Goal: Task Accomplishment & Management: Complete application form

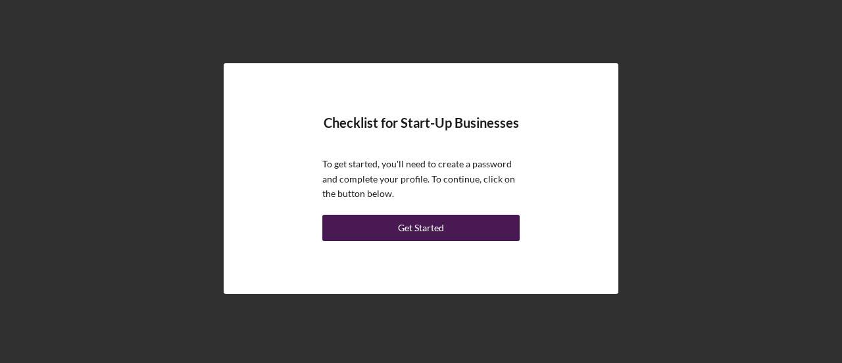
click at [409, 222] on div "Get Started" at bounding box center [421, 227] width 46 height 26
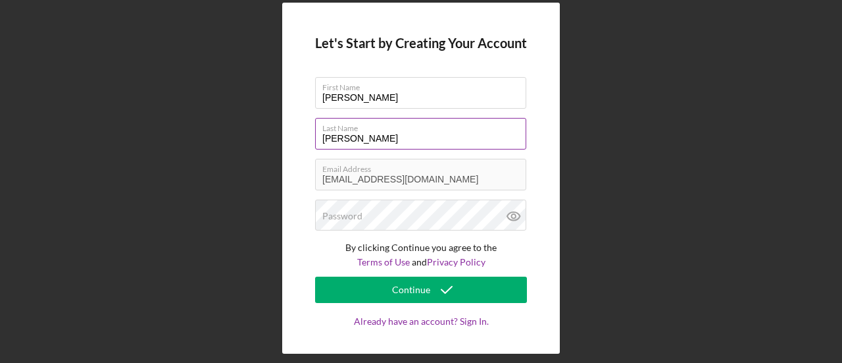
click at [328, 141] on input "[PERSON_NAME]" at bounding box center [420, 134] width 211 height 32
type input "[PERSON_NAME] [PERSON_NAME]"
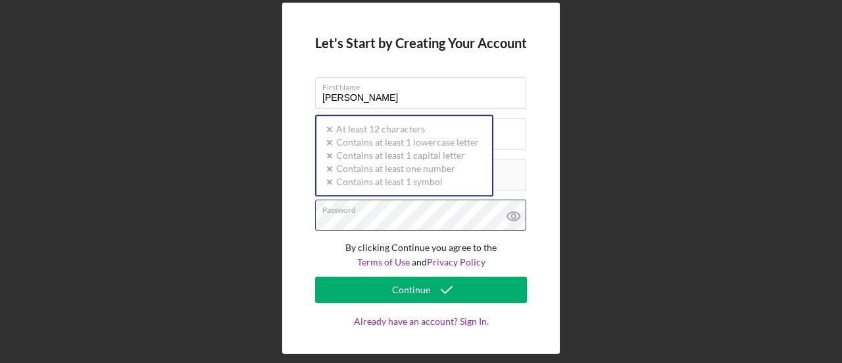
click at [335, 209] on div "Password Icon/icon-validation-no At least 12 characters Icon/icon-validation-no…" at bounding box center [421, 215] width 212 height 33
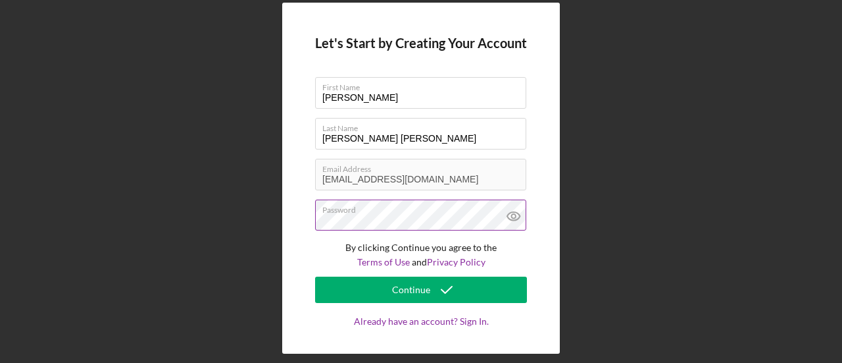
click at [511, 217] on icon at bounding box center [513, 215] width 33 height 33
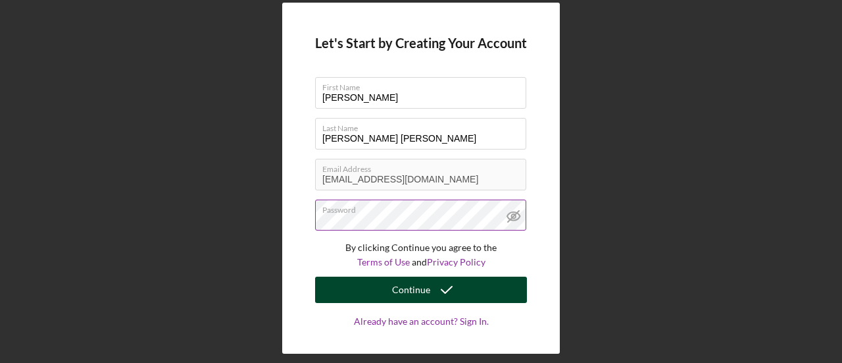
click at [413, 294] on div "Continue" at bounding box center [411, 289] width 38 height 26
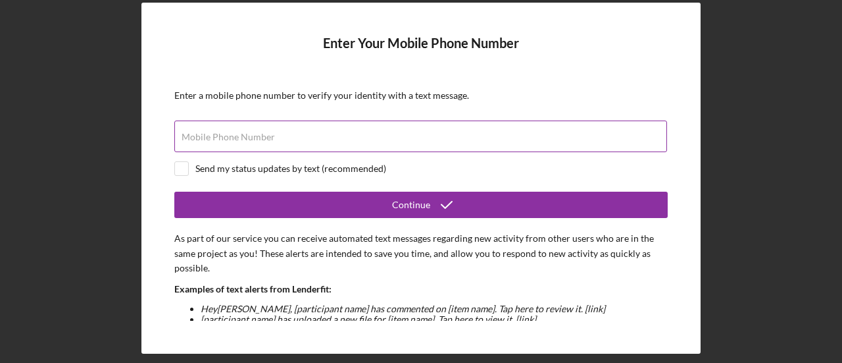
click at [404, 134] on div "Mobile Phone Number" at bounding box center [420, 136] width 493 height 33
type input "[PHONE_NUMBER]"
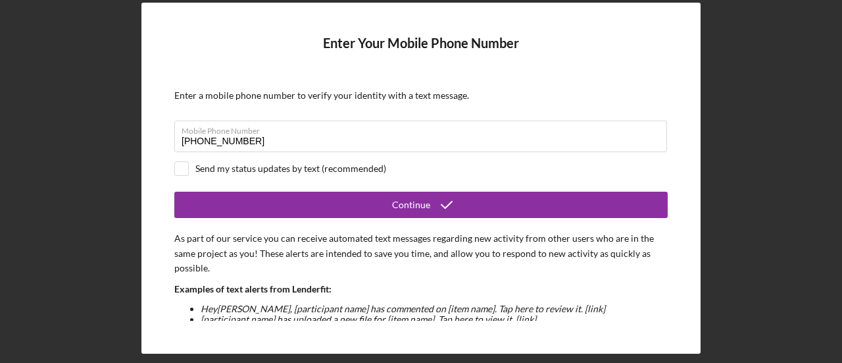
click at [288, 168] on div "Send my status updates by text (recommended)" at bounding box center [290, 168] width 191 height 11
checkbox input "true"
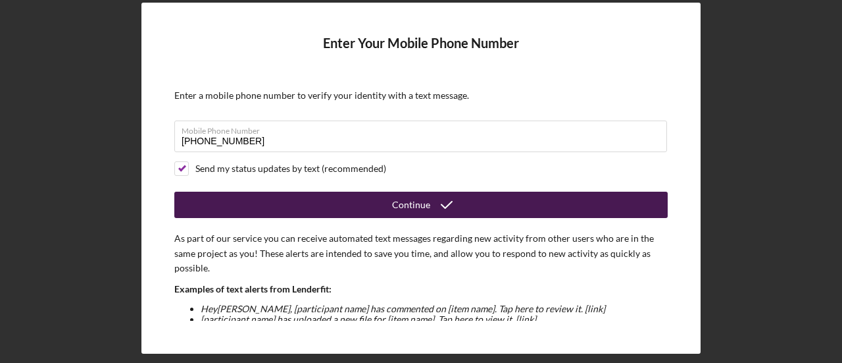
click at [326, 201] on button "Continue" at bounding box center [420, 204] width 493 height 26
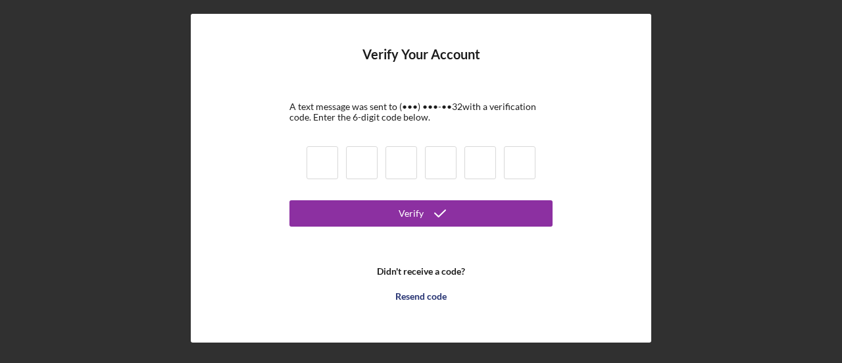
click at [317, 166] on input at bounding box center [323, 162] width 32 height 33
type input "9"
type input "1"
type input "7"
type input "9"
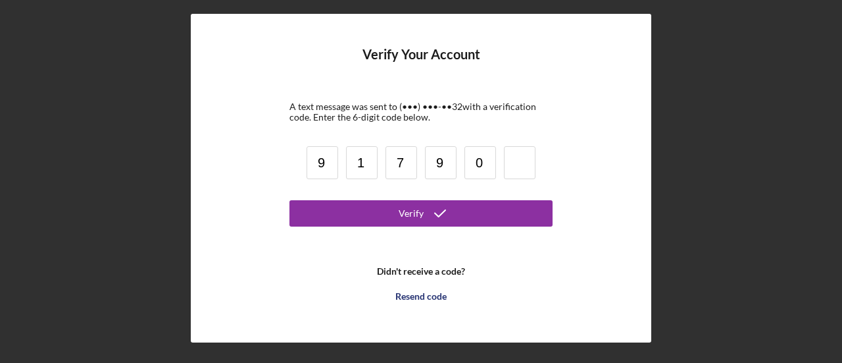
type input "0"
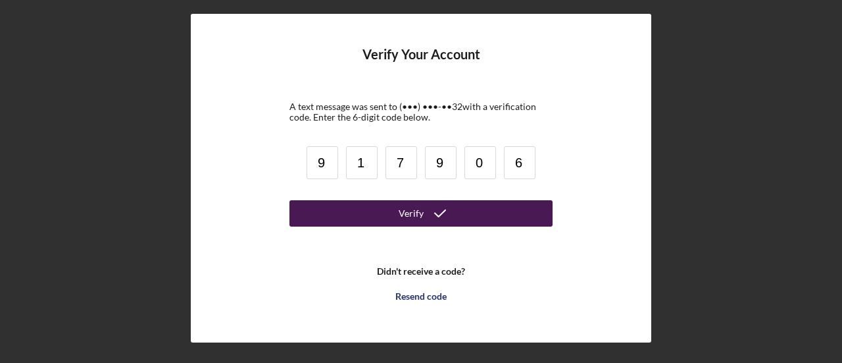
type input "6"
click at [358, 220] on button "Verify" at bounding box center [420, 213] width 263 height 26
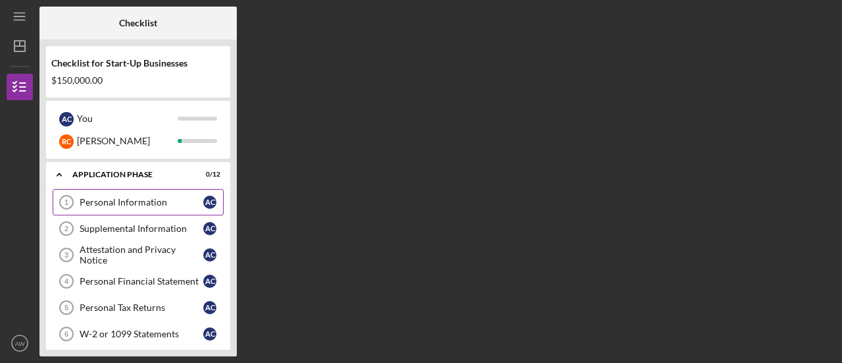
click at [158, 201] on div "Personal Information" at bounding box center [142, 202] width 124 height 11
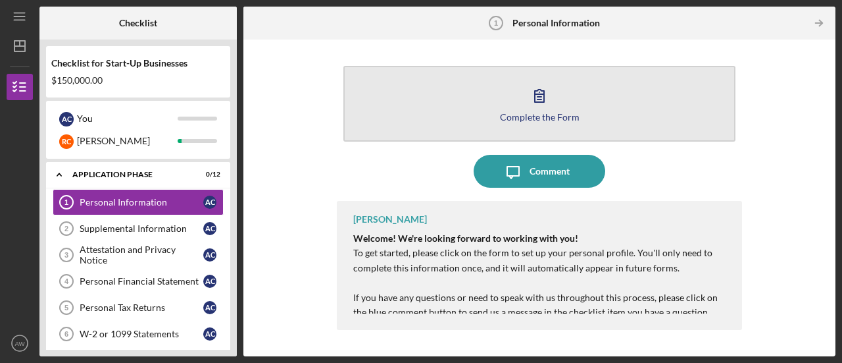
click at [533, 119] on div "Complete the Form" at bounding box center [540, 117] width 80 height 10
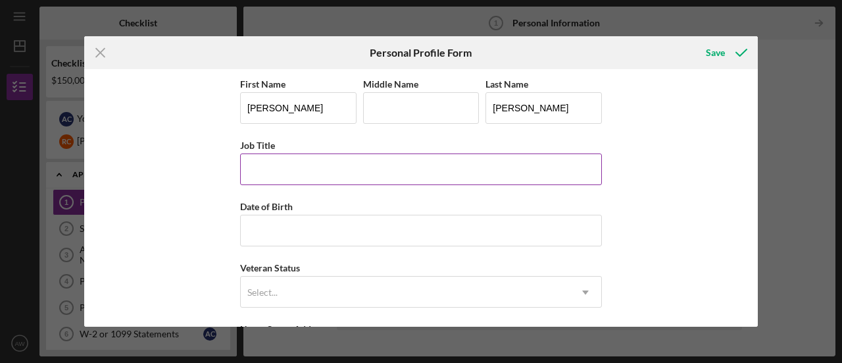
click at [342, 160] on input "Job Title" at bounding box center [421, 169] width 362 height 32
type input "School Counselor"
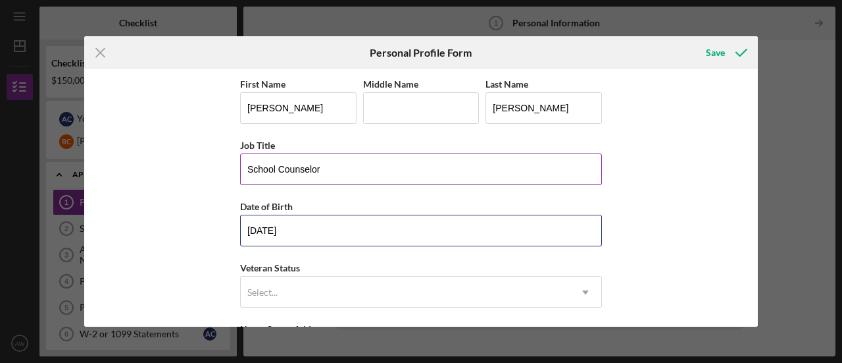
type input "[DATE]"
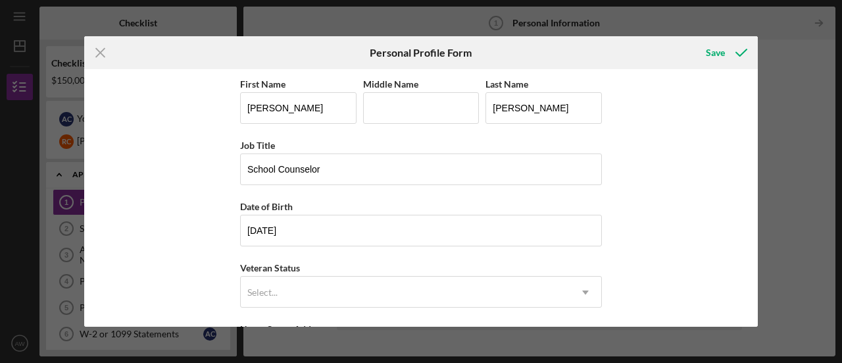
scroll to position [1, 0]
click at [495, 110] on input "[PERSON_NAME]" at bounding box center [544, 107] width 116 height 32
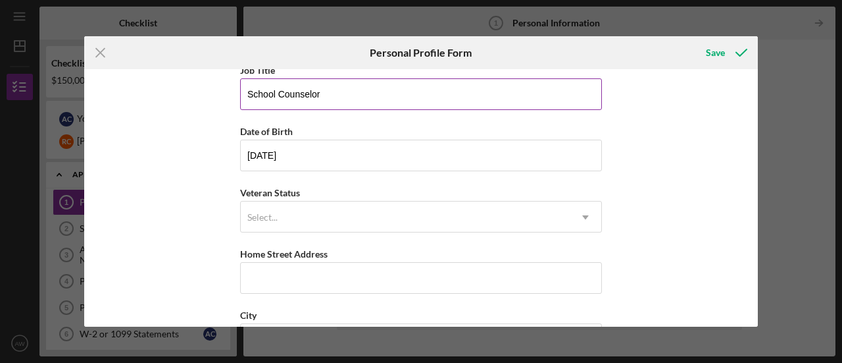
scroll to position [78, 0]
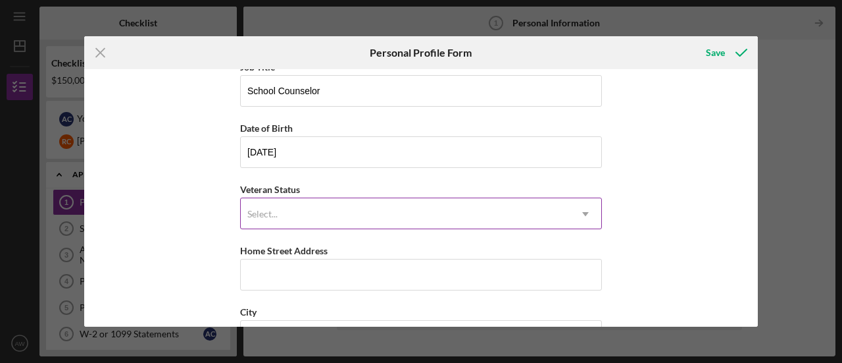
type input "[PERSON_NAME] [PERSON_NAME]"
click at [355, 201] on div "Select..." at bounding box center [405, 214] width 329 height 30
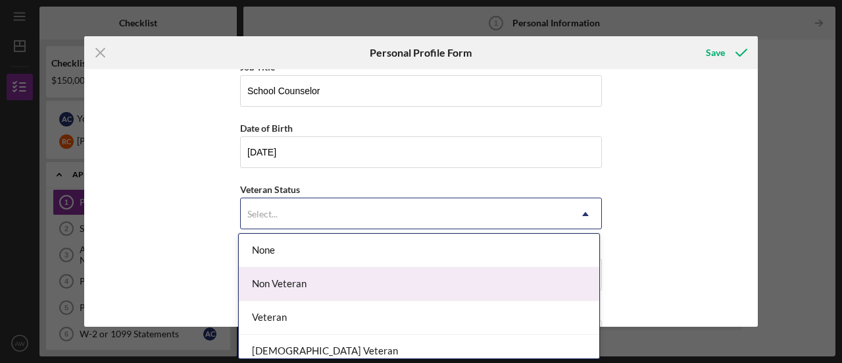
click at [303, 292] on div "Non Veteran" at bounding box center [419, 284] width 361 height 34
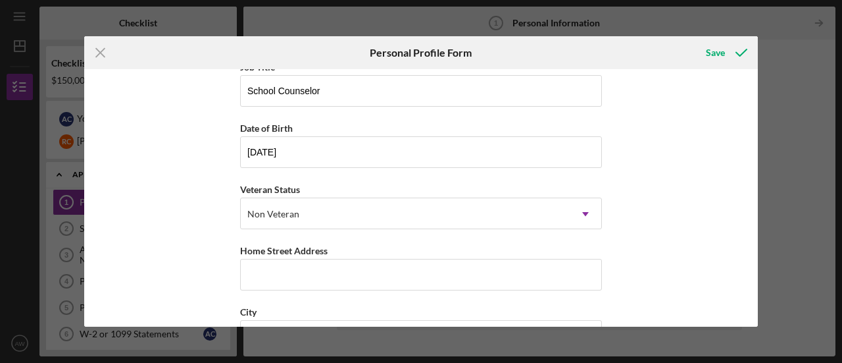
click at [303, 292] on div "First Name [PERSON_NAME] Middle Name Last Name [PERSON_NAME] [PERSON_NAME] Job …" at bounding box center [421, 242] width 362 height 490
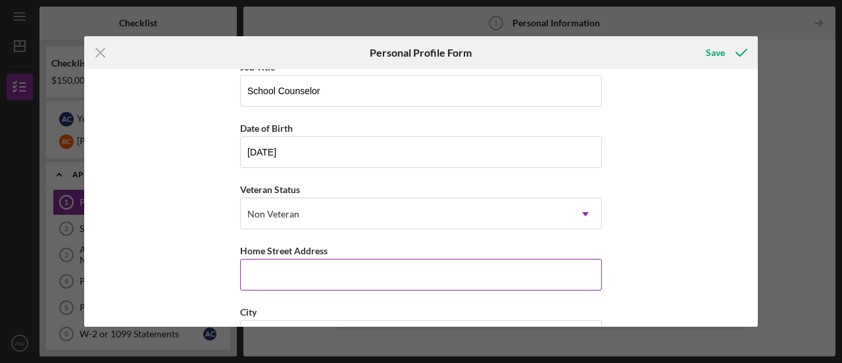
click at [285, 278] on input "Home Street Address" at bounding box center [421, 275] width 362 height 32
type input "[STREET_ADDRESS][DEMOGRAPHIC_DATA]"
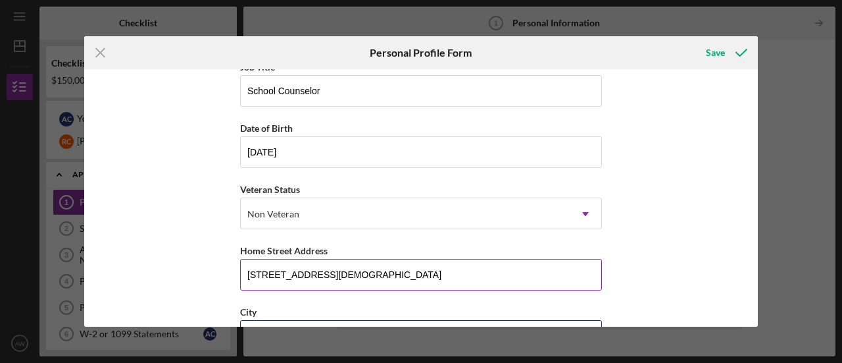
type input "Folsom"
type input "[US_STATE]"
type input "95630"
type input "[GEOGRAPHIC_DATA]"
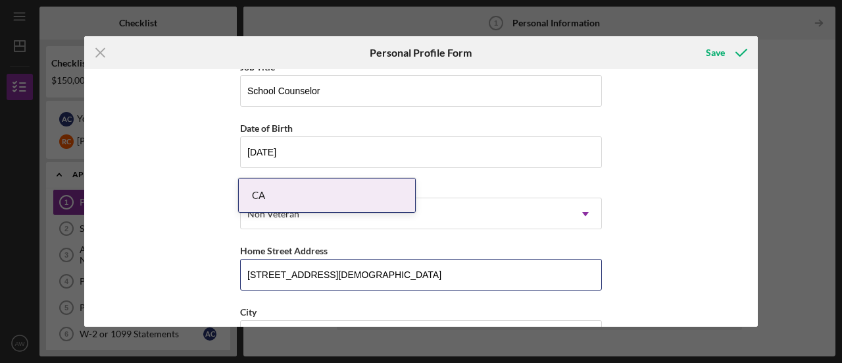
scroll to position [242, 0]
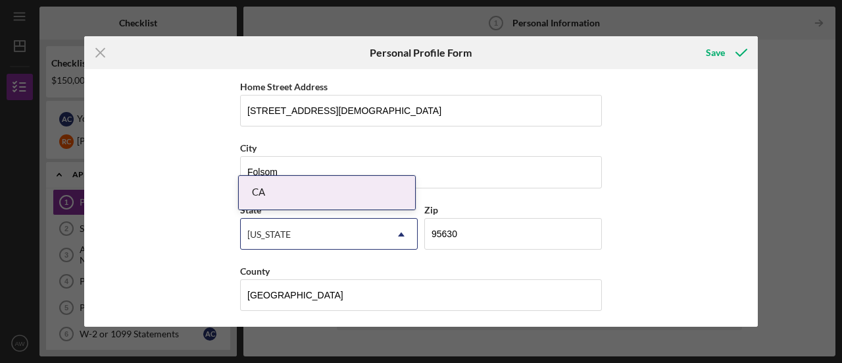
click at [375, 202] on div "CA" at bounding box center [327, 193] width 176 height 34
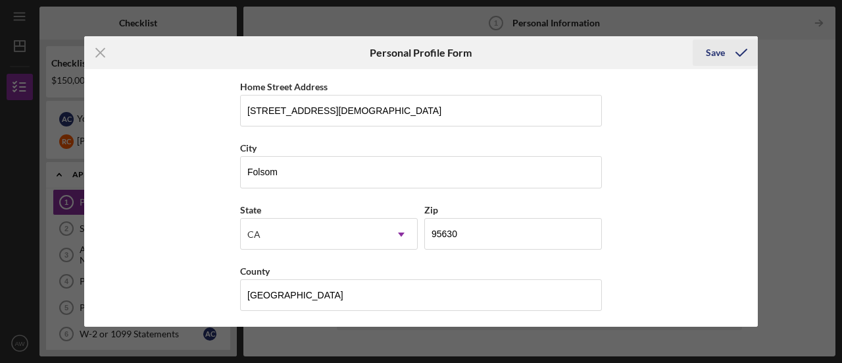
click at [716, 56] on div "Save" at bounding box center [715, 52] width 19 height 26
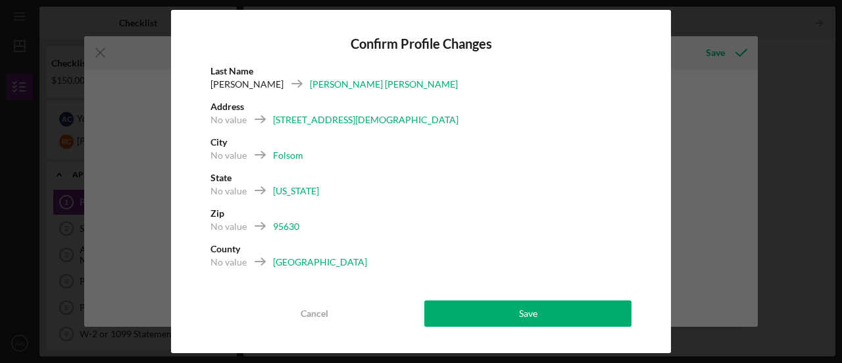
scroll to position [4, 0]
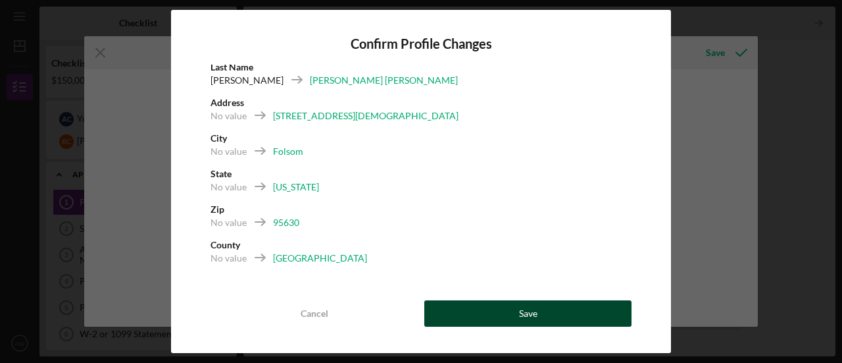
click at [483, 316] on button "Save" at bounding box center [527, 313] width 207 height 26
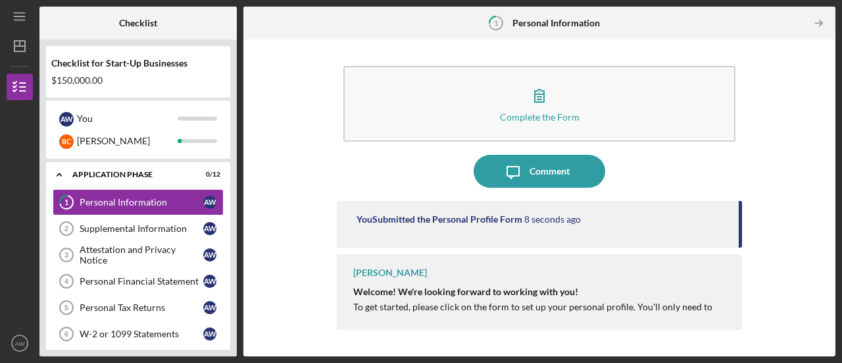
click at [638, 314] on div "[PERSON_NAME] Welcome! We're looking forward to working with you! To get starte…" at bounding box center [539, 292] width 405 height 76
click at [375, 291] on strong "Welcome! We're looking forward to working with you!" at bounding box center [465, 291] width 225 height 11
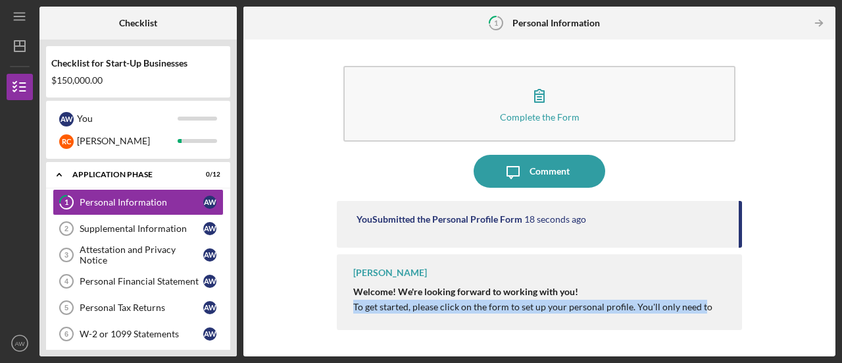
drag, startPoint x: 354, startPoint y: 306, endPoint x: 698, endPoint y: 299, distance: 344.2
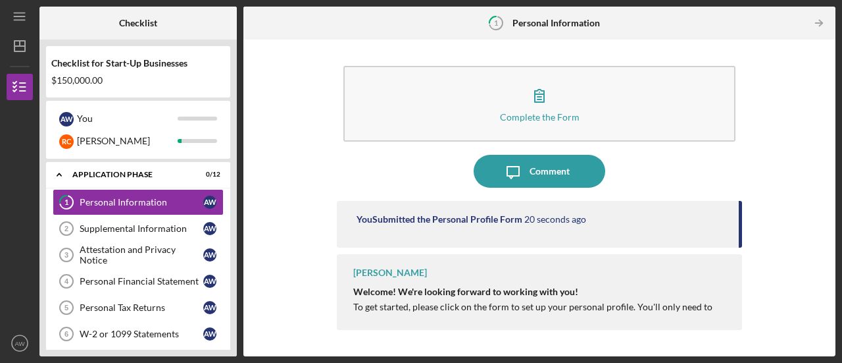
click at [772, 309] on div "Complete the Form Form Icon/Message Comment You Submitted the Personal Profile …" at bounding box center [539, 197] width 579 height 303
click at [89, 230] on div "Supplemental Information" at bounding box center [142, 228] width 124 height 11
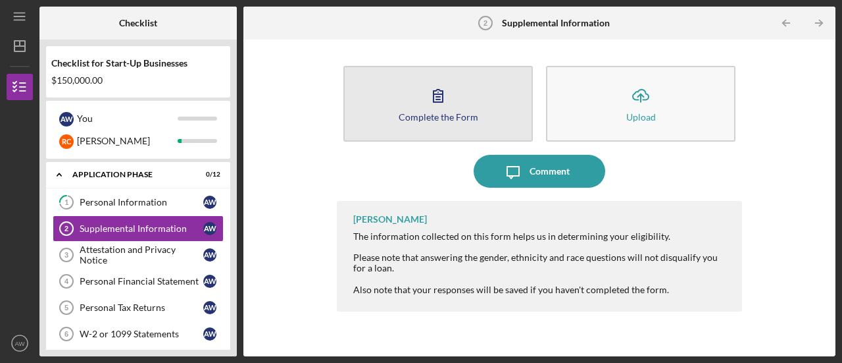
drag, startPoint x: 422, startPoint y: 124, endPoint x: 407, endPoint y: 116, distance: 17.7
click at [407, 116] on div "Complete the Form" at bounding box center [439, 117] width 80 height 10
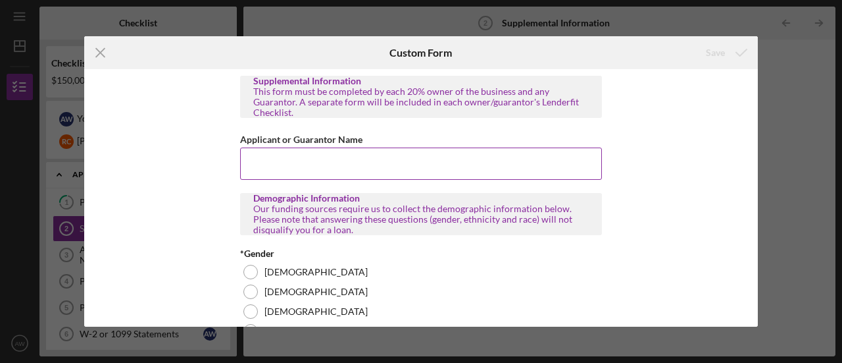
click at [346, 153] on input "Applicant or Guarantor Name" at bounding box center [421, 163] width 362 height 32
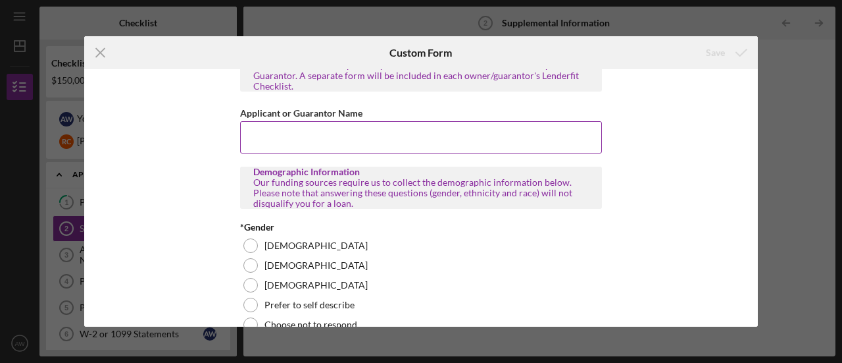
scroll to position [27, 0]
type input "[PERSON_NAME]"
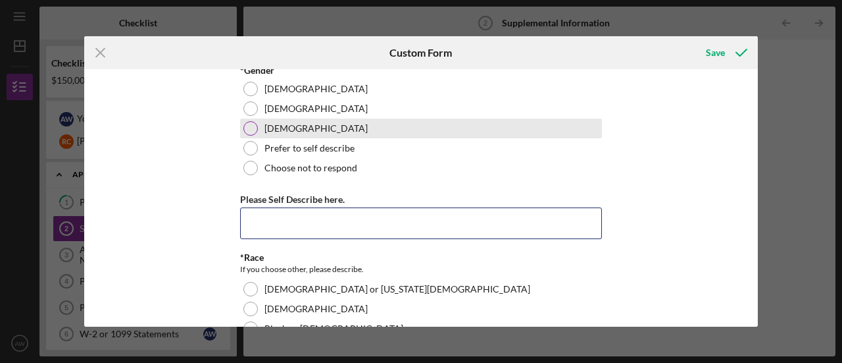
scroll to position [182, 0]
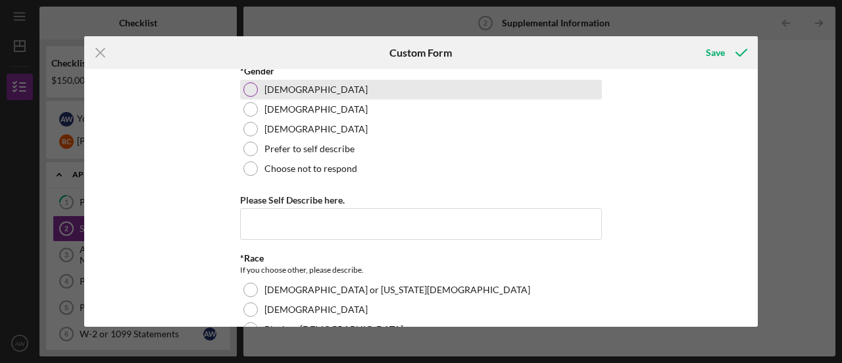
click at [248, 82] on div at bounding box center [250, 89] width 14 height 14
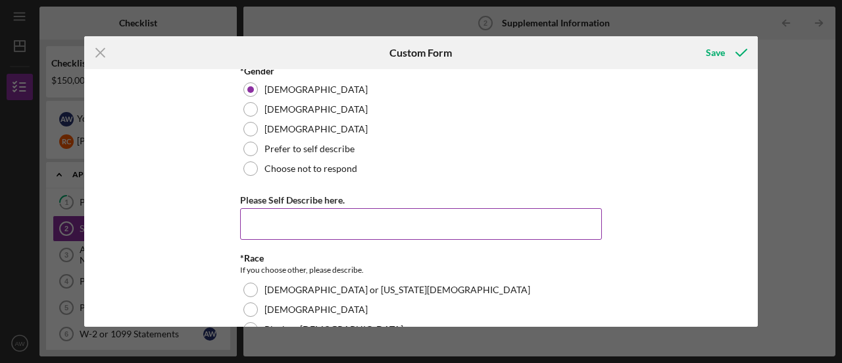
click at [258, 208] on input "Please Self Describe here." at bounding box center [421, 224] width 362 height 32
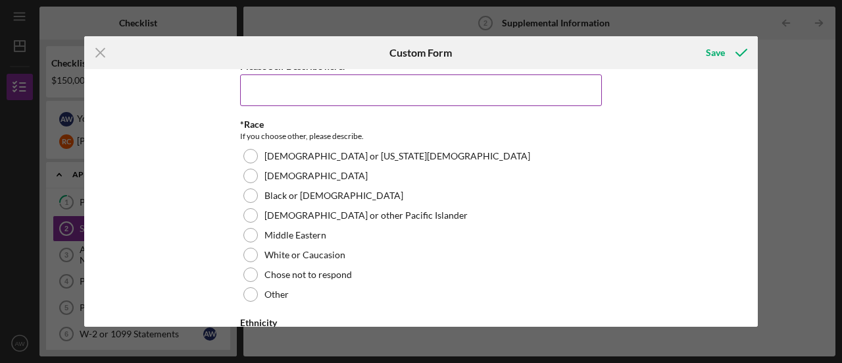
scroll to position [325, 0]
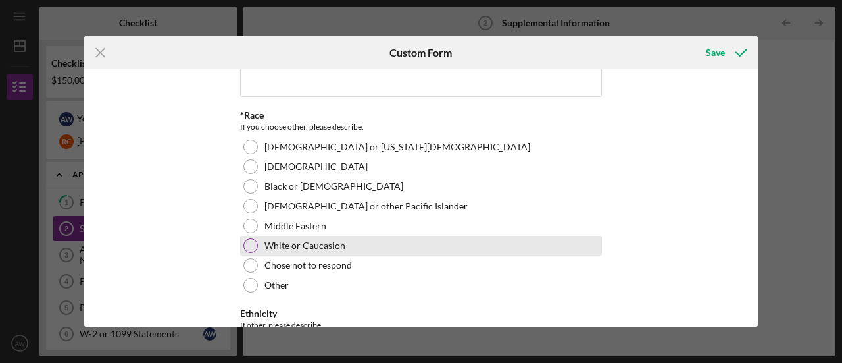
click at [247, 238] on div at bounding box center [250, 245] width 14 height 14
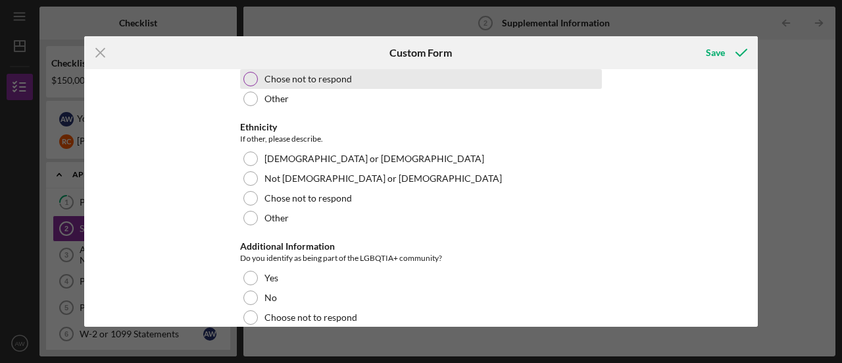
scroll to position [512, 0]
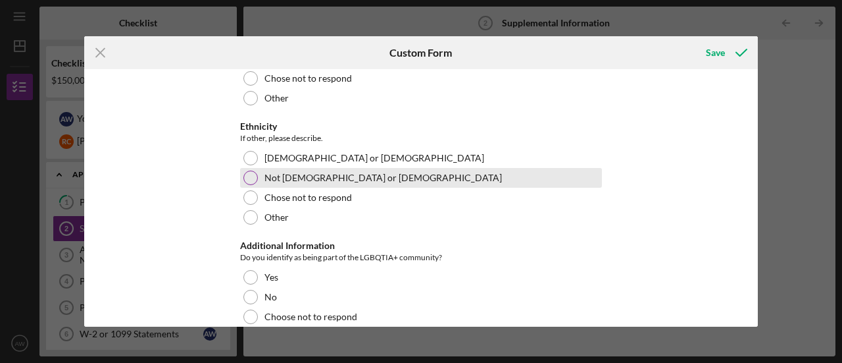
click at [248, 170] on div at bounding box center [250, 177] width 14 height 14
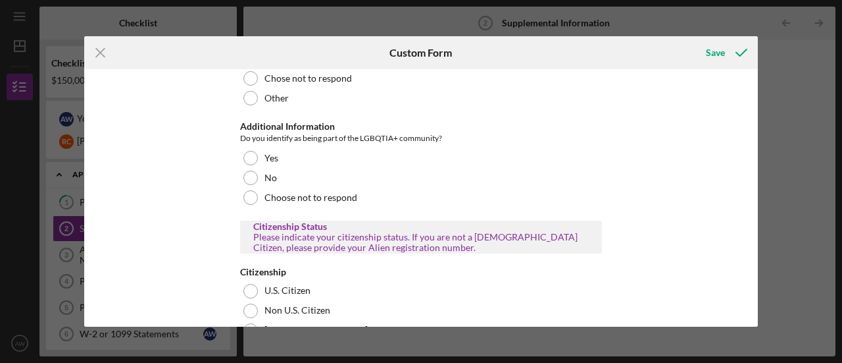
scroll to position [636, 0]
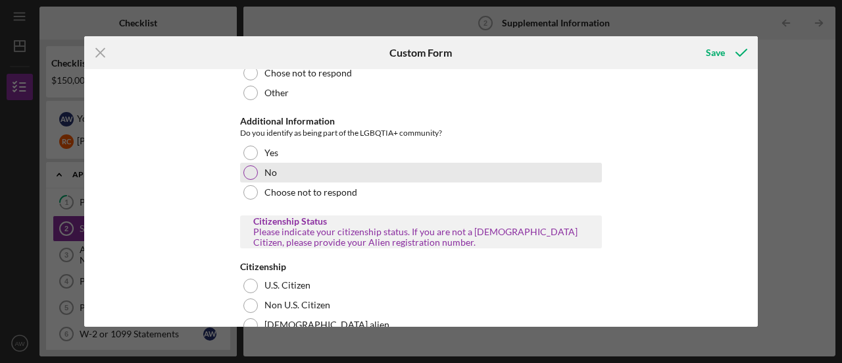
click at [245, 165] on div at bounding box center [250, 172] width 14 height 14
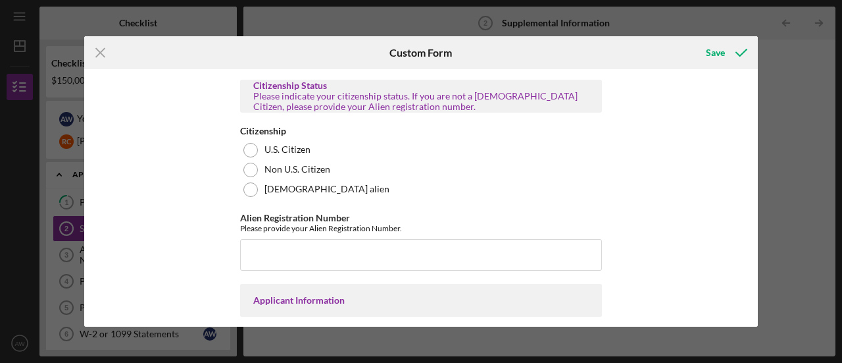
scroll to position [774, 0]
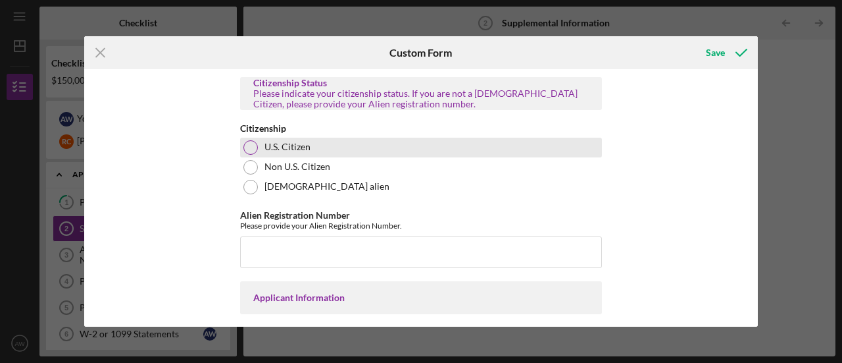
click at [246, 141] on div at bounding box center [250, 147] width 14 height 14
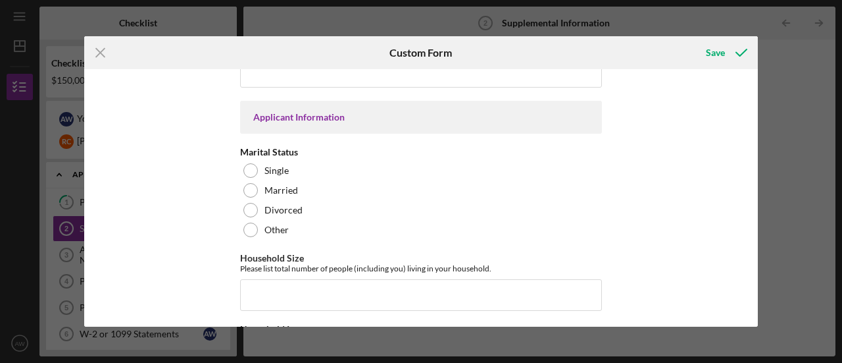
scroll to position [955, 0]
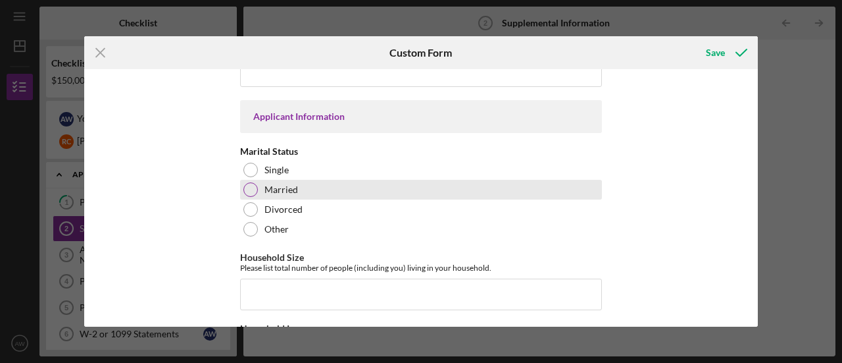
click at [249, 182] on div at bounding box center [250, 189] width 14 height 14
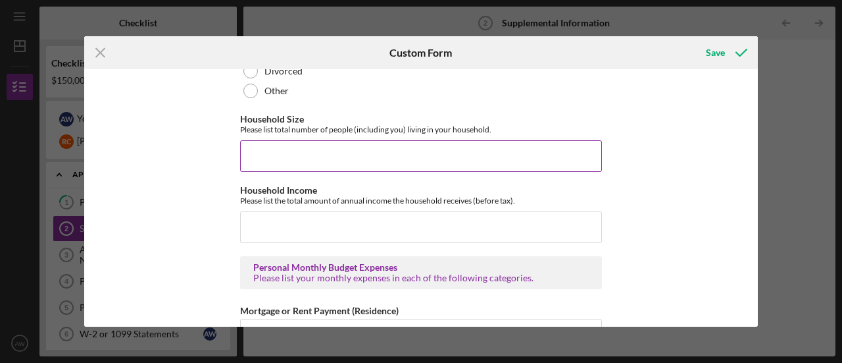
click at [286, 152] on input "Household Size" at bounding box center [421, 156] width 362 height 32
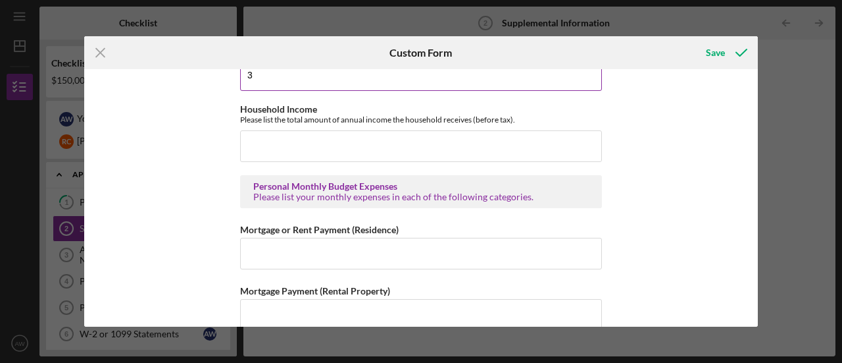
scroll to position [1175, 0]
type input "3"
click at [259, 134] on input "Household Income" at bounding box center [421, 146] width 362 height 32
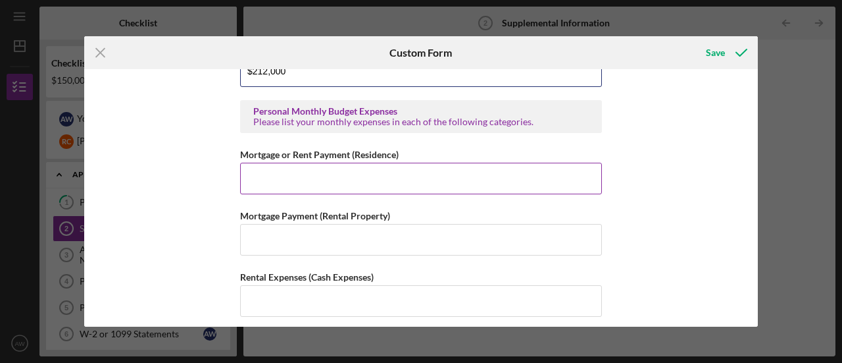
scroll to position [1250, 0]
type input "$212,000"
click at [312, 168] on input "Mortgage or Rent Payment (Residence)" at bounding box center [421, 178] width 362 height 32
type input "$2,600"
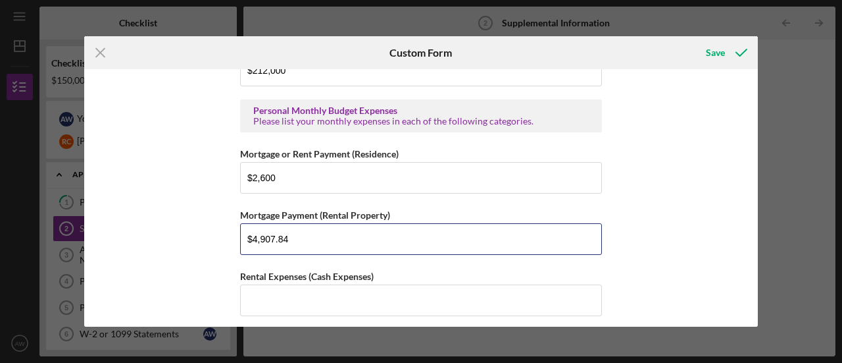
type input "$4,907.84"
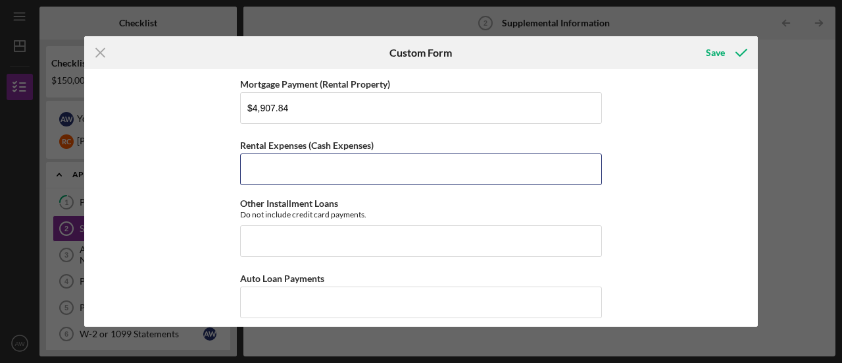
scroll to position [1389, 0]
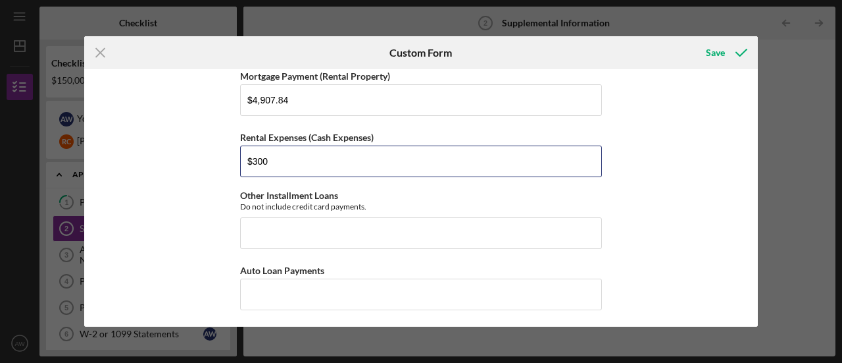
type input "$300"
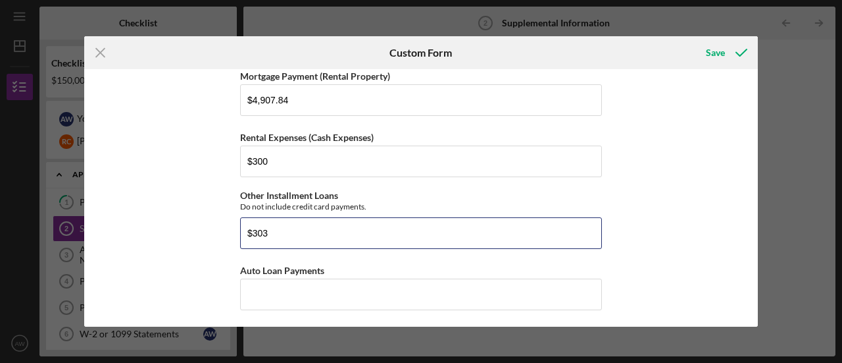
type input "$303"
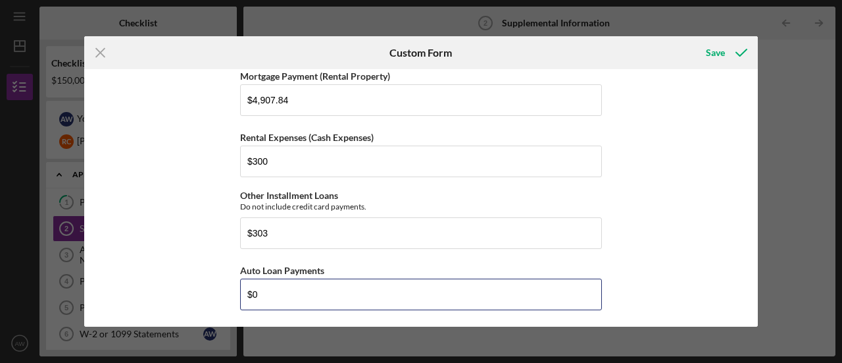
type input "$0"
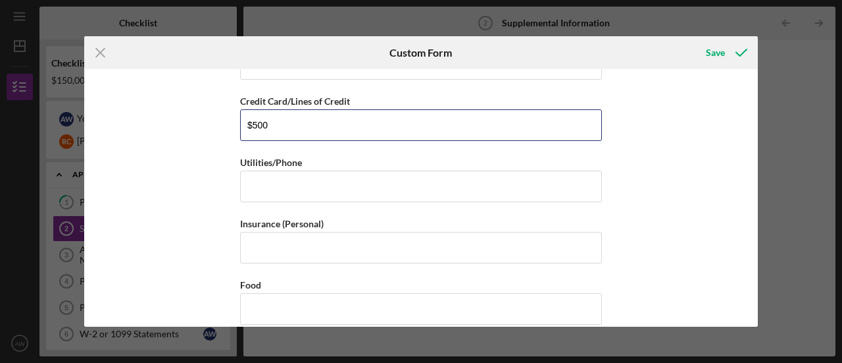
scroll to position [1620, 0]
type input "$500"
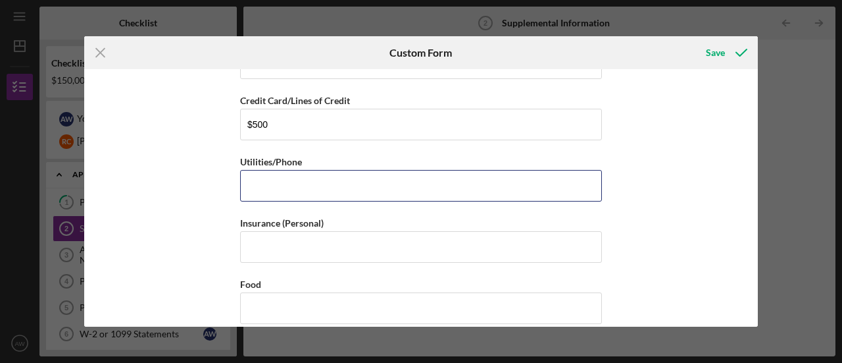
click at [355, 178] on input "Utilities/Phone" at bounding box center [421, 186] width 362 height 32
type input "$260"
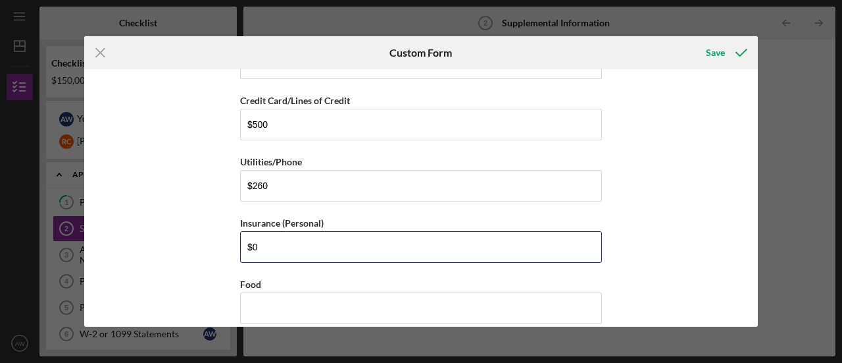
type input "$0"
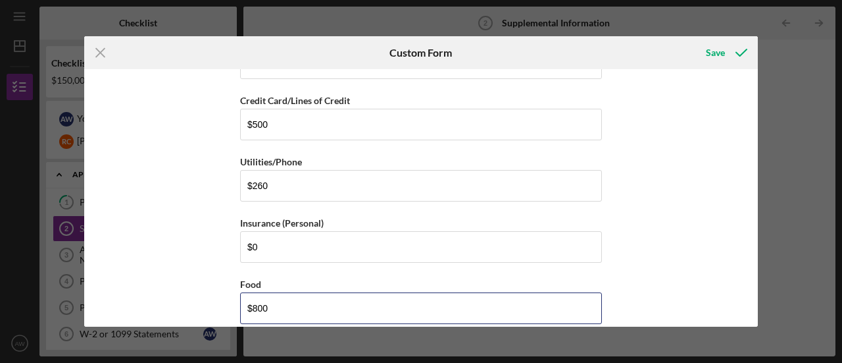
type input "$800"
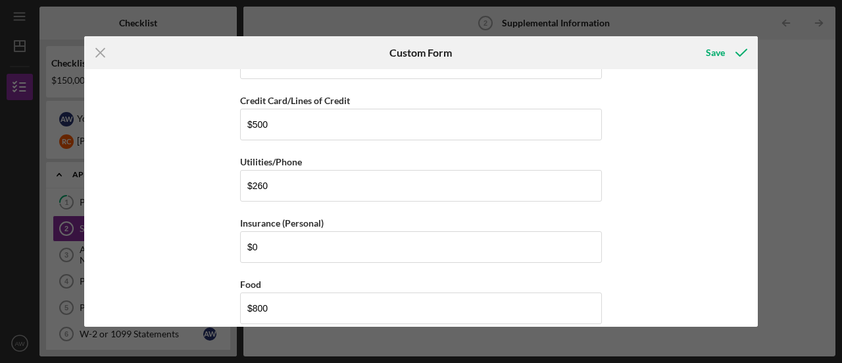
scroll to position [1775, 0]
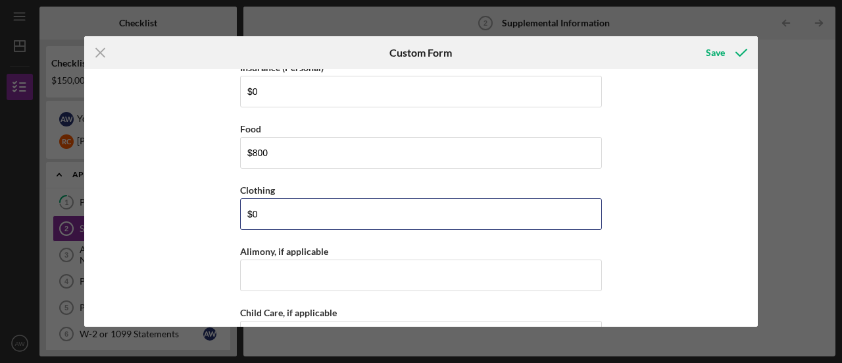
type input "$0"
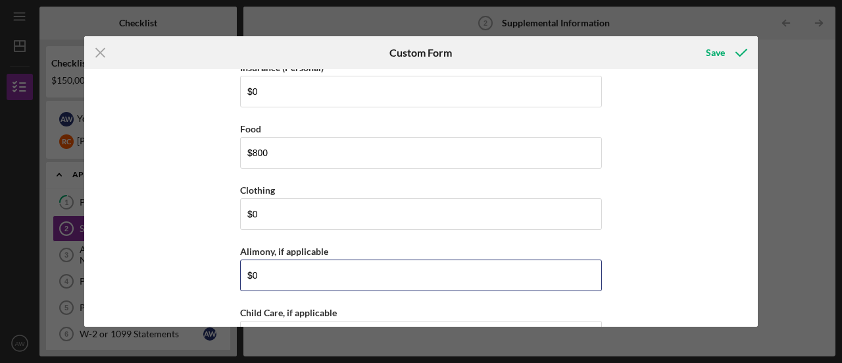
type input "$0"
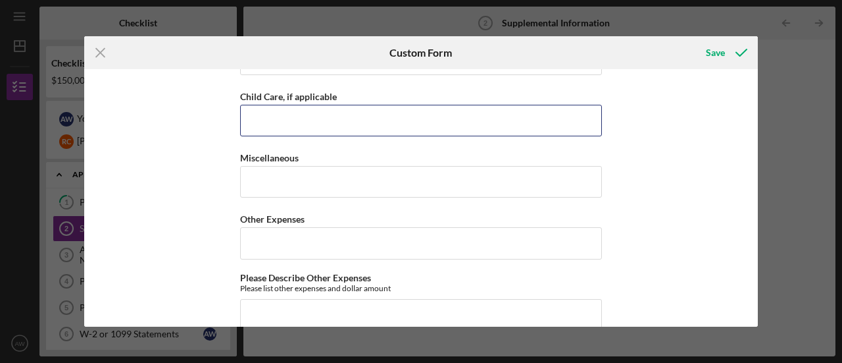
scroll to position [1990, 0]
type input "$890"
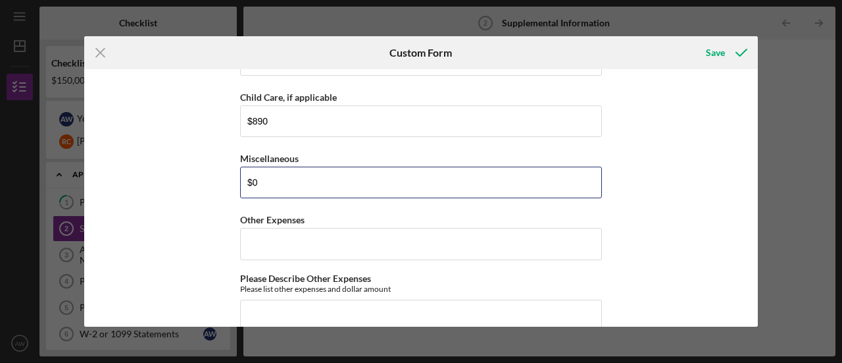
type input "$0"
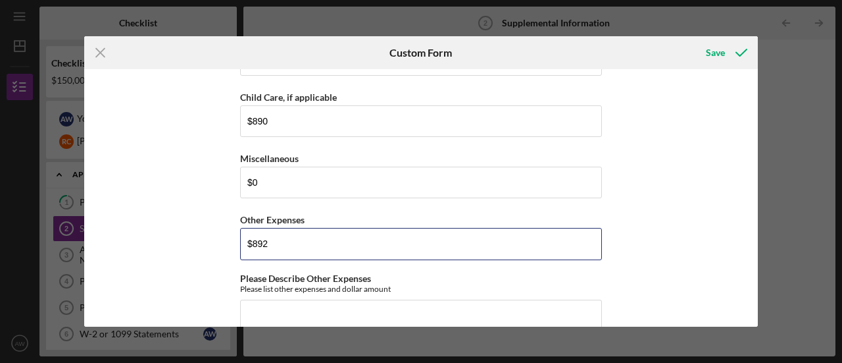
type input "$892"
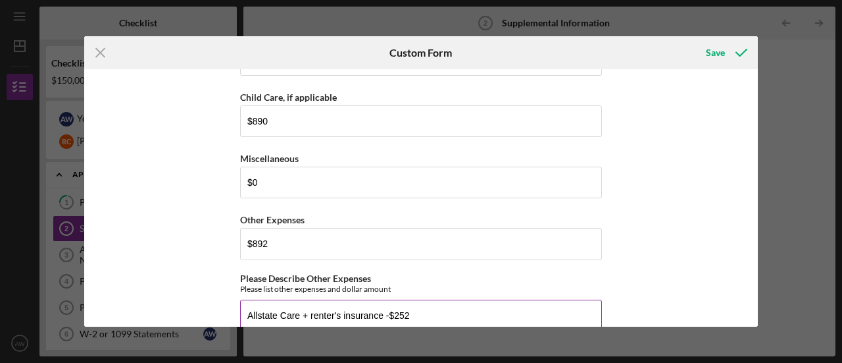
click at [297, 299] on textarea "Allstate Care + renter's insurance -$252" at bounding box center [421, 330] width 362 height 63
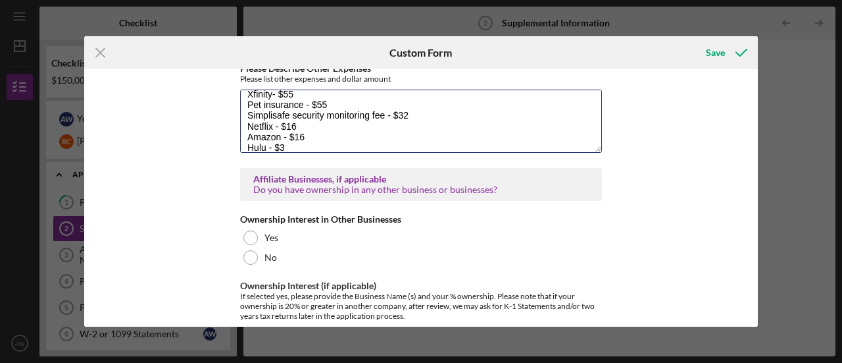
scroll to position [2201, 0]
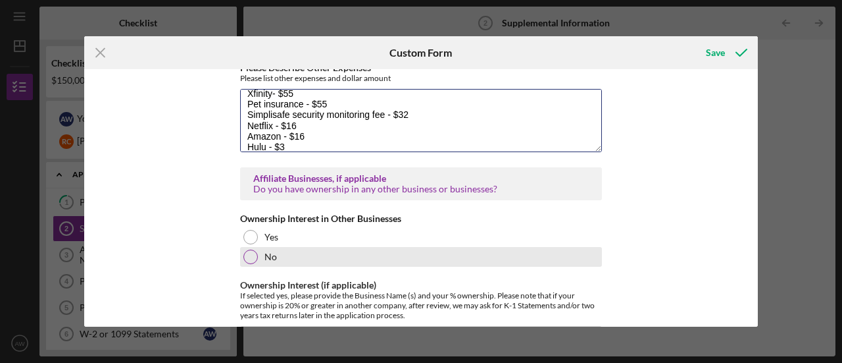
type textarea "Allstate Car + renter's insurance -$252 [PERSON_NAME] student loan- $188 [PERSO…"
click at [264, 251] on label "No" at bounding box center [270, 256] width 13 height 11
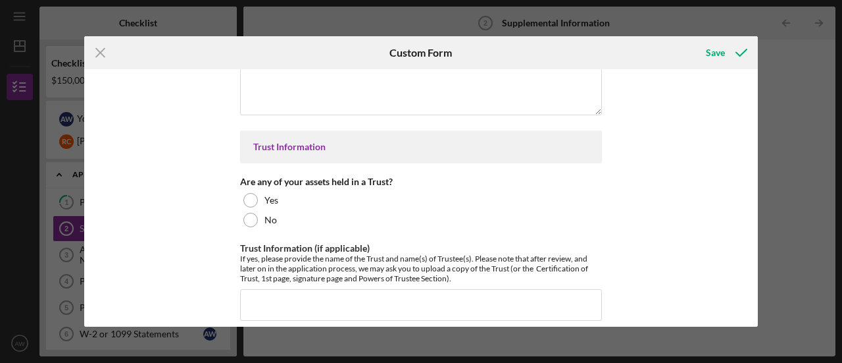
scroll to position [2476, 0]
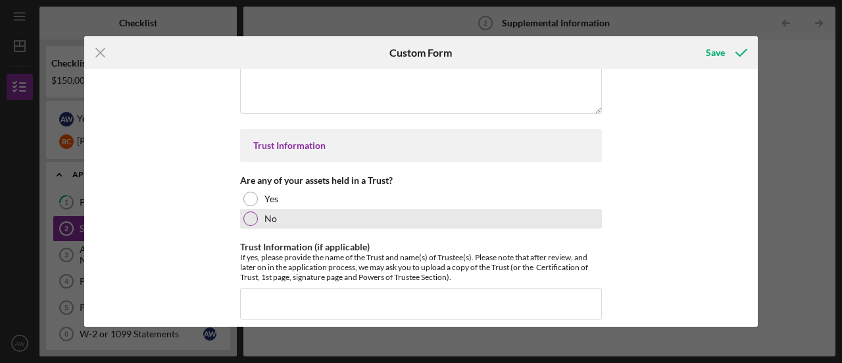
click at [258, 209] on div "No" at bounding box center [421, 219] width 362 height 20
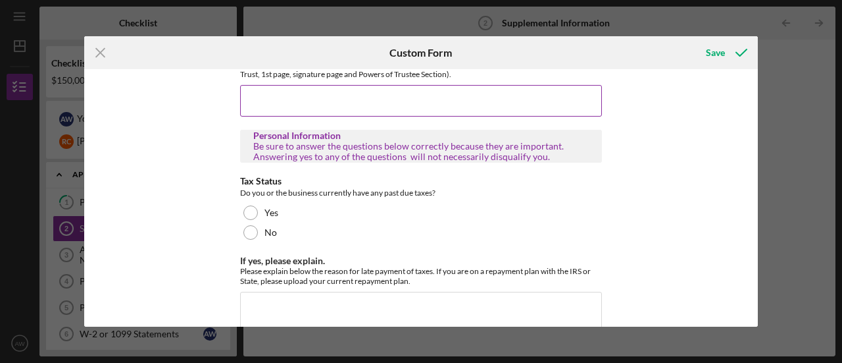
scroll to position [2680, 0]
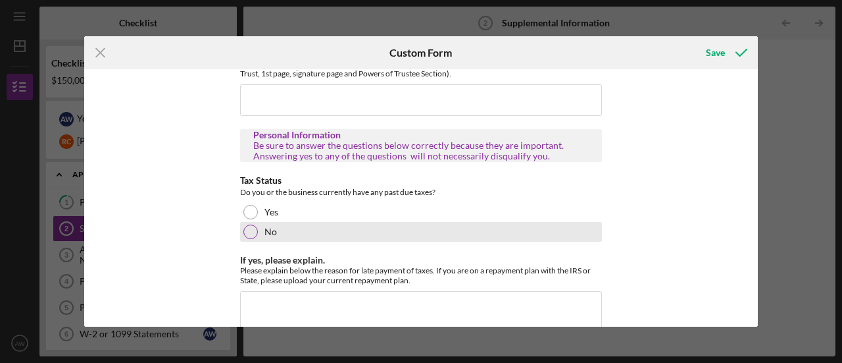
click at [271, 226] on label "No" at bounding box center [270, 231] width 13 height 11
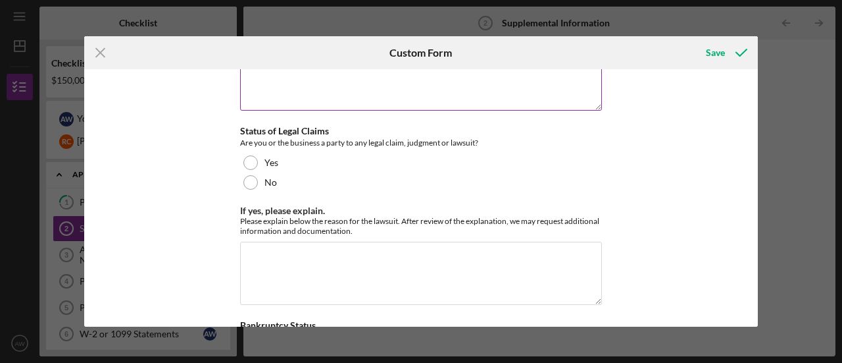
scroll to position [2925, 0]
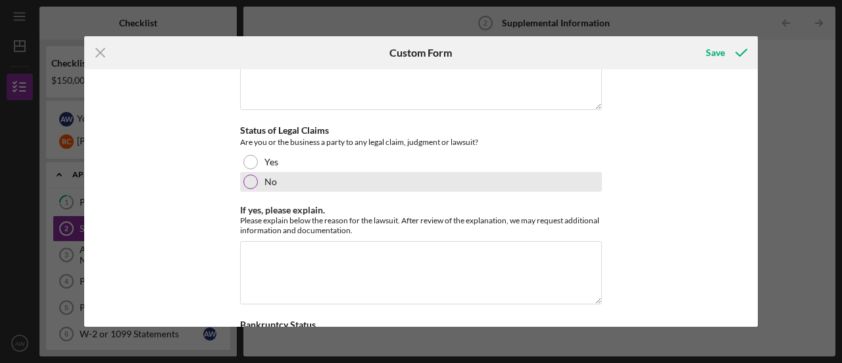
click at [265, 176] on label "No" at bounding box center [270, 181] width 13 height 11
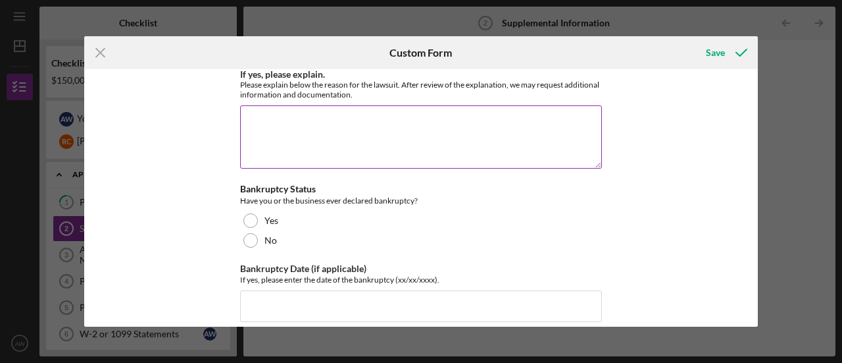
scroll to position [3075, 0]
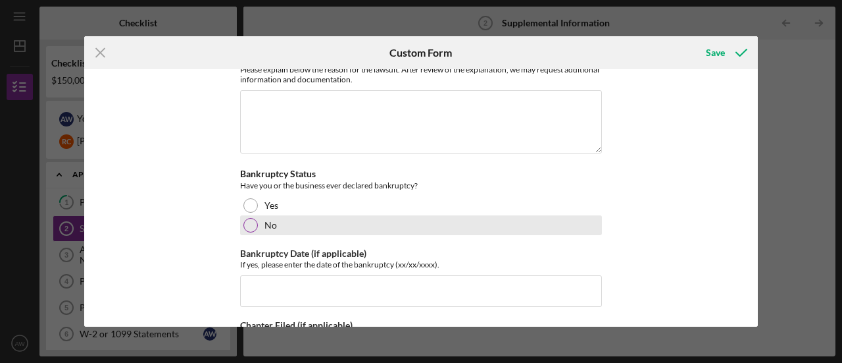
click at [253, 218] on div at bounding box center [250, 225] width 14 height 14
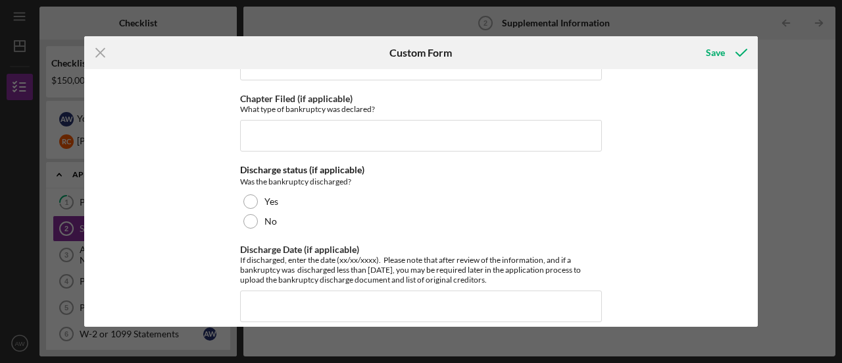
scroll to position [3313, 0]
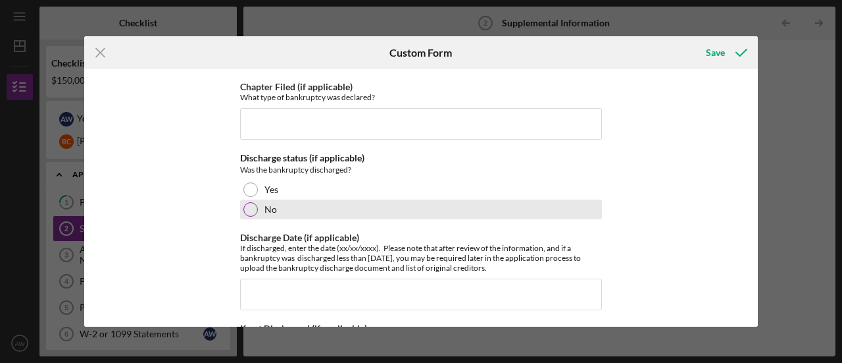
click at [254, 202] on div at bounding box center [250, 209] width 14 height 14
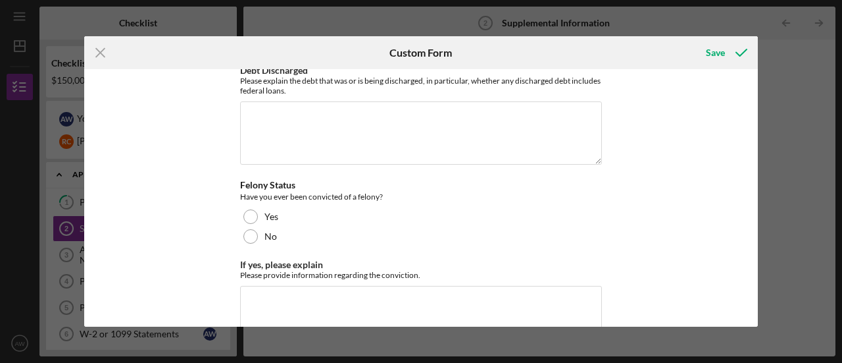
scroll to position [3694, 0]
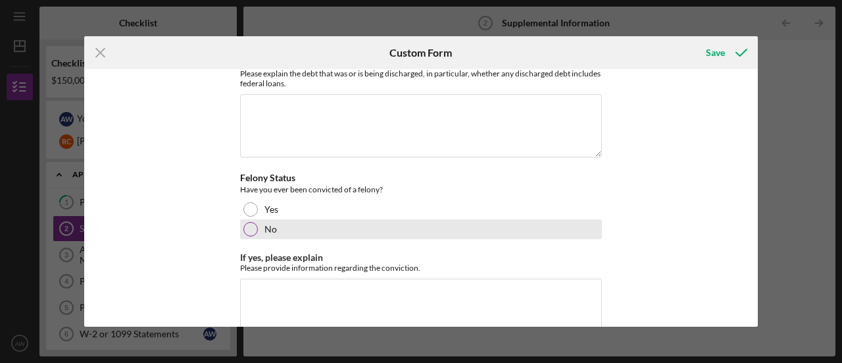
click at [301, 219] on div "No" at bounding box center [421, 229] width 362 height 20
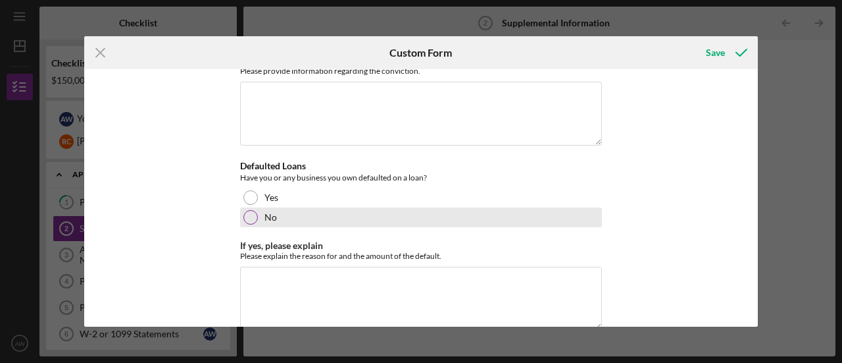
click at [264, 207] on div "No" at bounding box center [421, 217] width 362 height 20
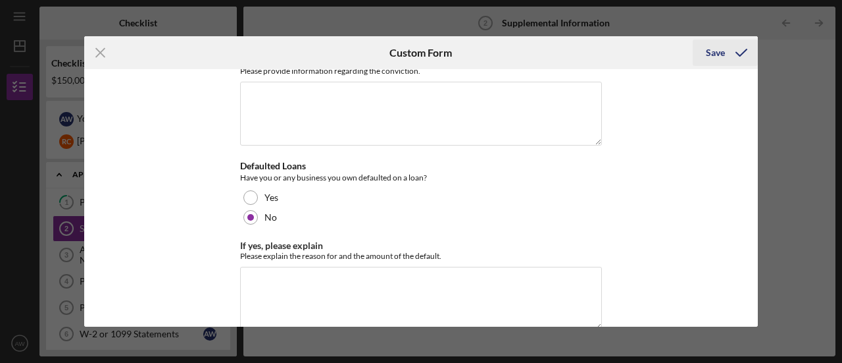
click at [713, 55] on div "Save" at bounding box center [715, 52] width 19 height 26
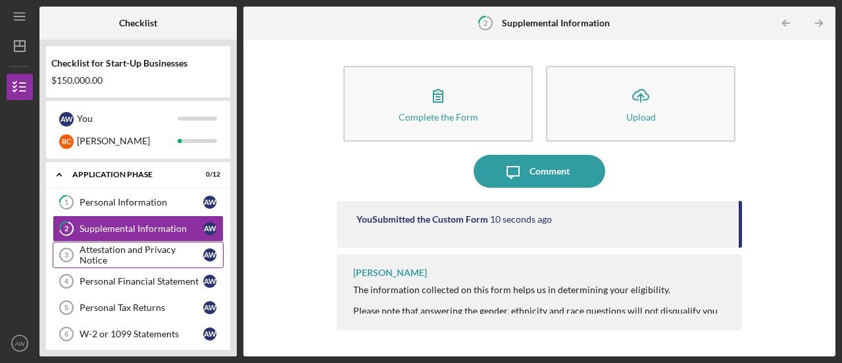
click at [122, 253] on div "Attestation and Privacy Notice" at bounding box center [142, 254] width 124 height 21
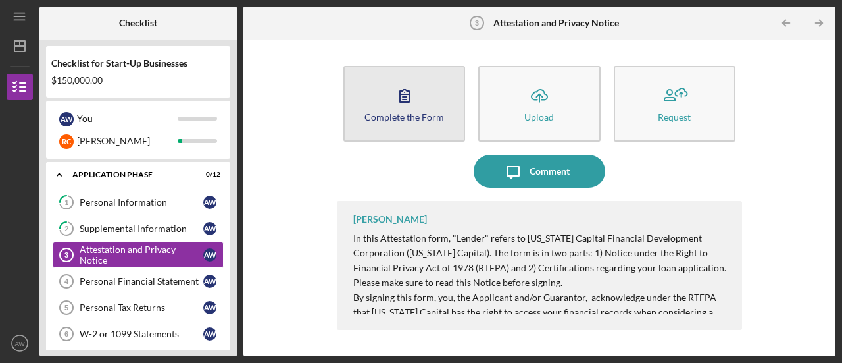
click at [443, 97] on button "Complete the Form Form" at bounding box center [404, 104] width 122 height 76
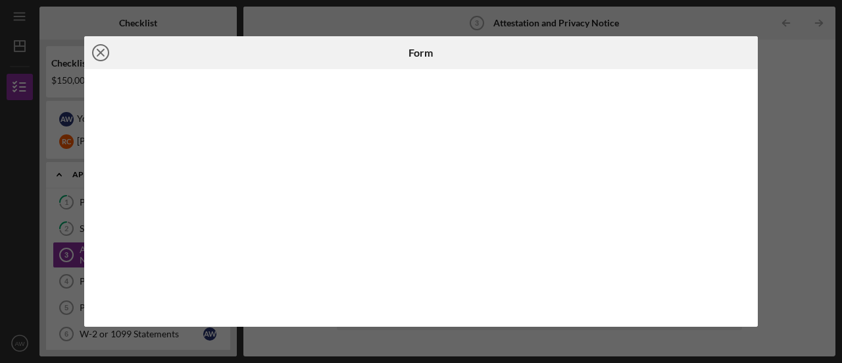
click at [108, 46] on icon "Icon/Close" at bounding box center [100, 52] width 33 height 33
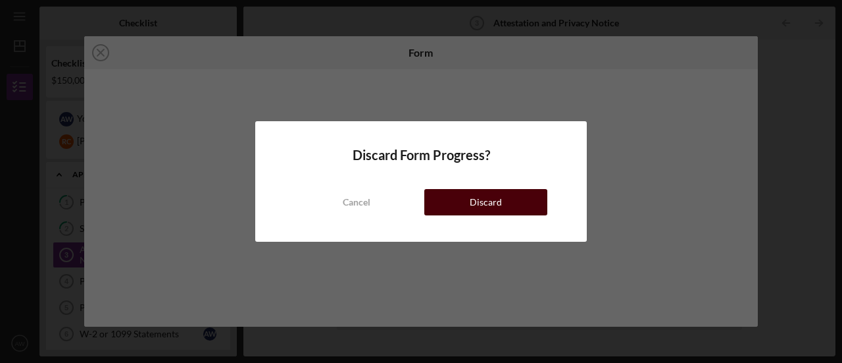
click at [491, 199] on div "Discard" at bounding box center [486, 202] width 32 height 26
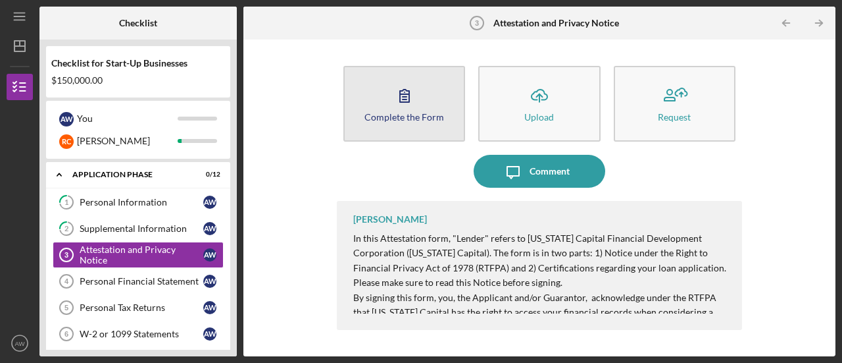
click at [386, 118] on div "Complete the Form" at bounding box center [404, 117] width 80 height 10
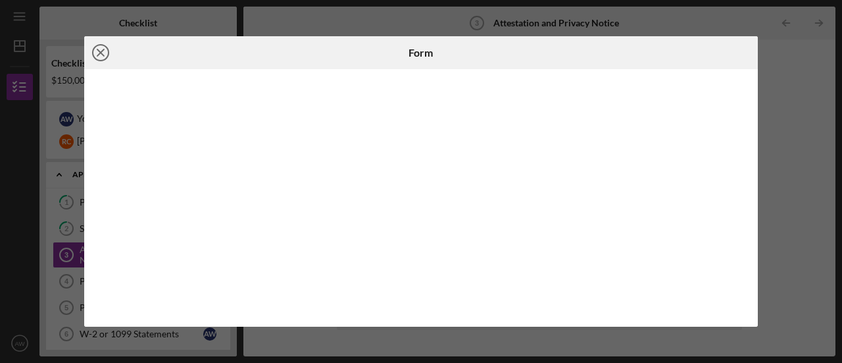
click at [99, 47] on icon "Icon/Close" at bounding box center [100, 52] width 33 height 33
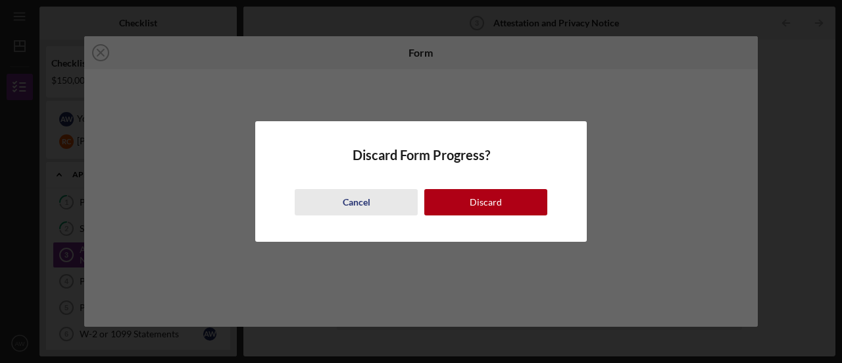
click at [370, 205] on button "Cancel" at bounding box center [356, 202] width 123 height 26
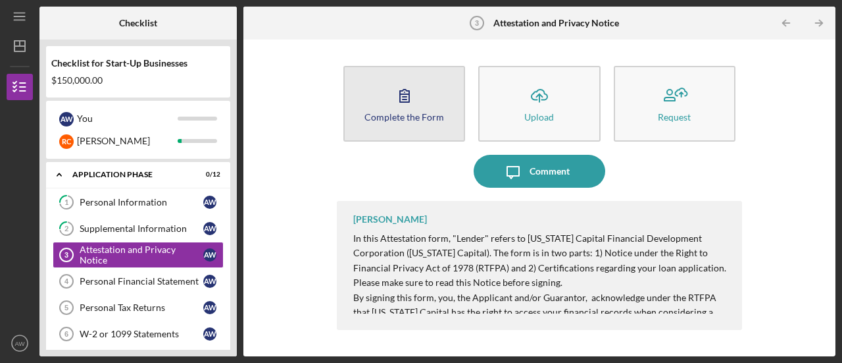
click at [457, 107] on button "Complete the Form Form" at bounding box center [404, 104] width 122 height 76
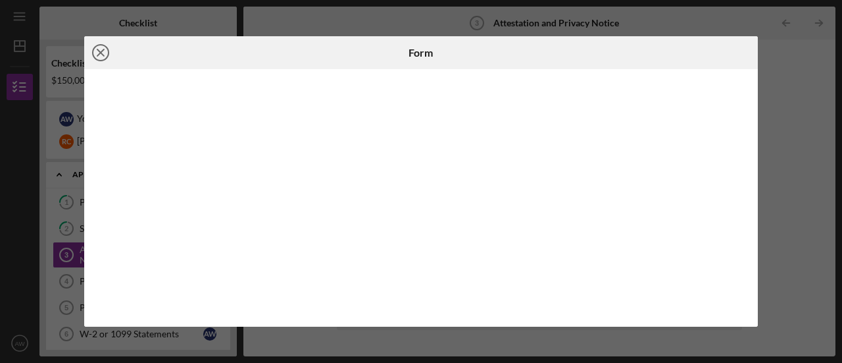
click at [103, 55] on line at bounding box center [100, 52] width 7 height 7
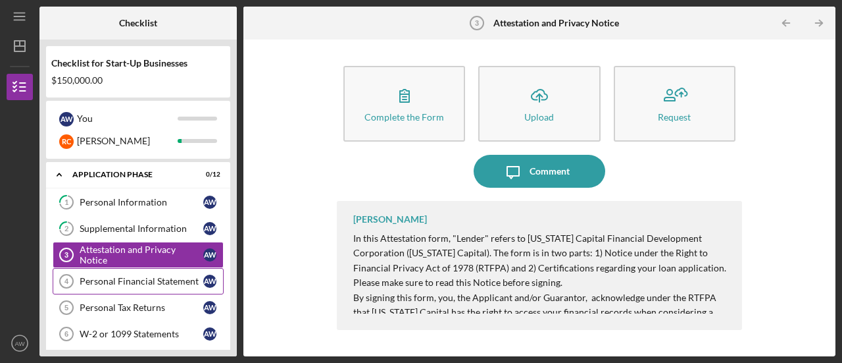
click at [150, 276] on div "Personal Financial Statement" at bounding box center [142, 281] width 124 height 11
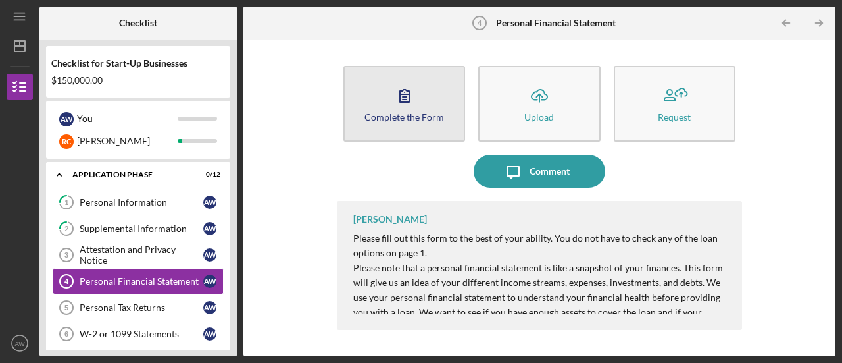
click at [386, 120] on div "Complete the Form" at bounding box center [404, 117] width 80 height 10
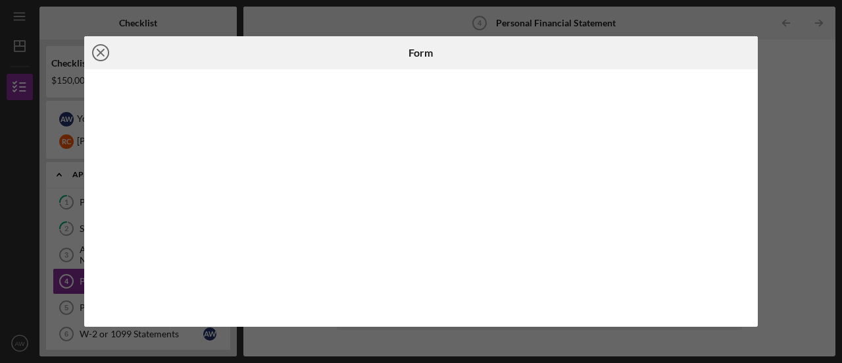
click at [97, 57] on icon "Icon/Close" at bounding box center [100, 52] width 33 height 33
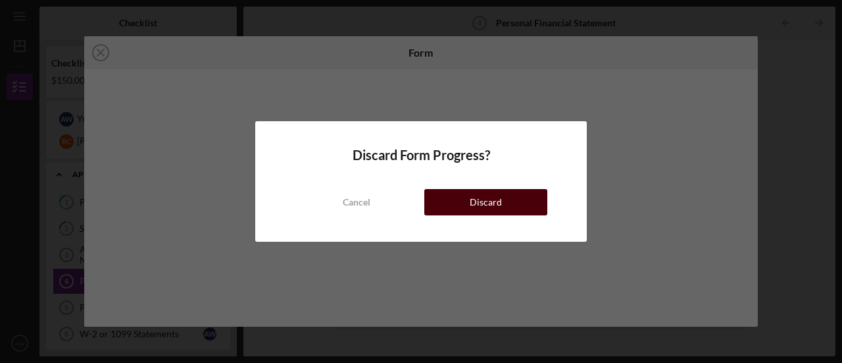
click at [472, 206] on div "Discard" at bounding box center [486, 202] width 32 height 26
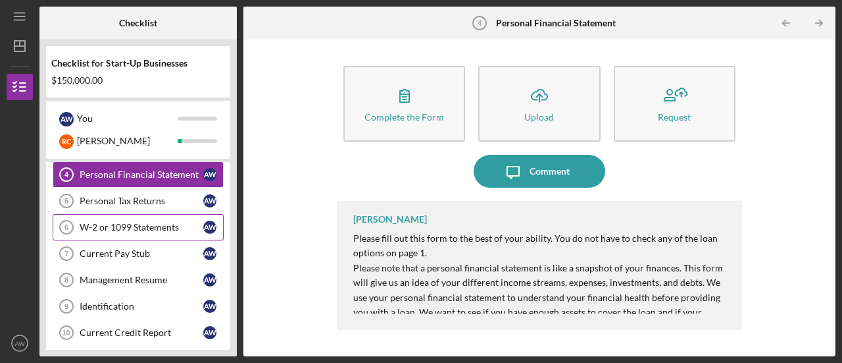
scroll to position [107, 0]
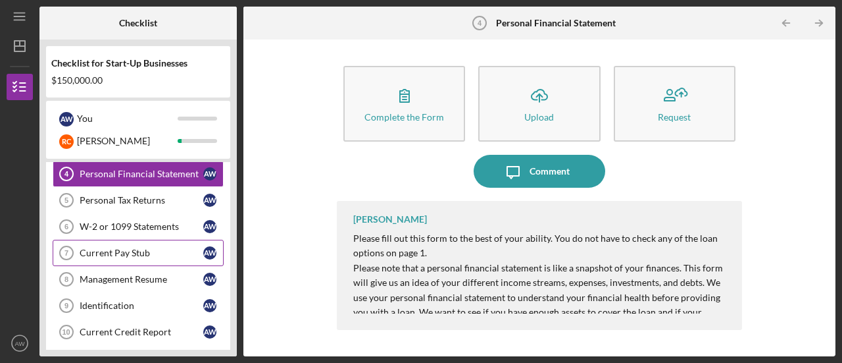
click at [129, 253] on div "Current Pay Stub" at bounding box center [142, 252] width 124 height 11
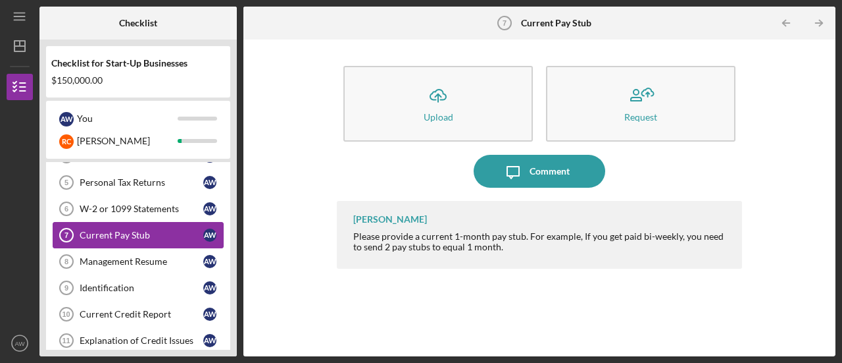
scroll to position [126, 0]
click at [111, 255] on div "Management Resume" at bounding box center [142, 260] width 124 height 11
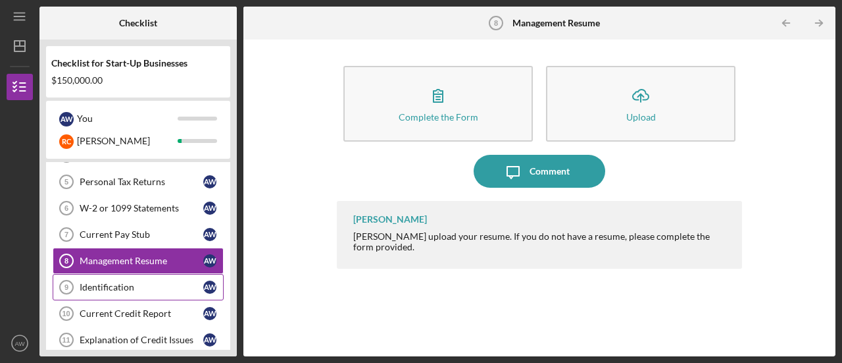
click at [97, 290] on link "Identification 9 Identification A W" at bounding box center [138, 287] width 171 height 26
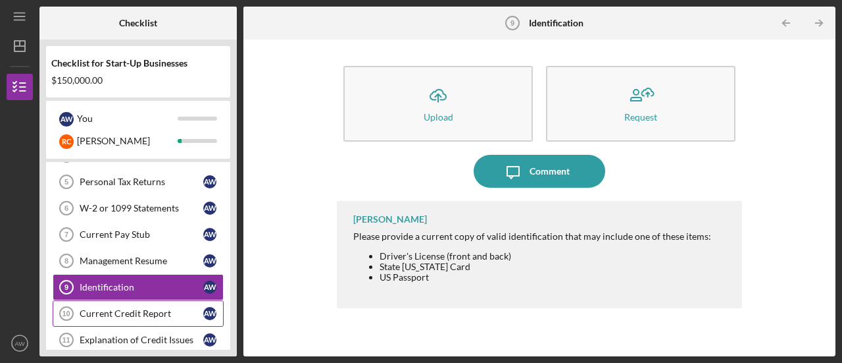
click at [118, 310] on div "Current Credit Report" at bounding box center [142, 313] width 124 height 11
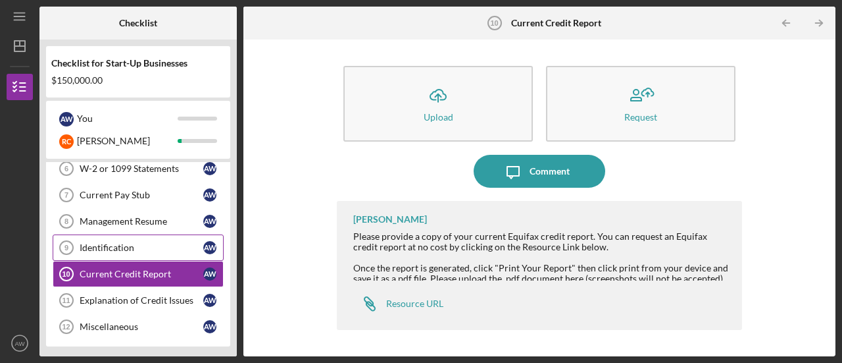
scroll to position [166, 0]
click at [139, 294] on div "Explanation of Credit Issues" at bounding box center [142, 299] width 124 height 11
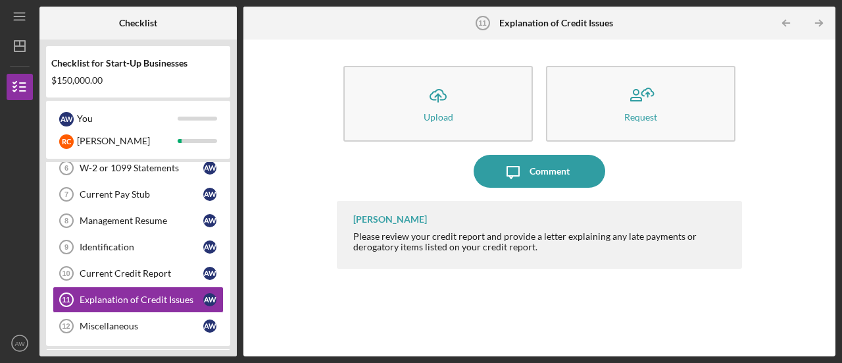
drag, startPoint x: 396, startPoint y: 111, endPoint x: 770, endPoint y: 178, distance: 379.7
click at [770, 178] on div "Icon/Upload Upload Request Icon/Message Comment [PERSON_NAME] Please review you…" at bounding box center [539, 197] width 579 height 303
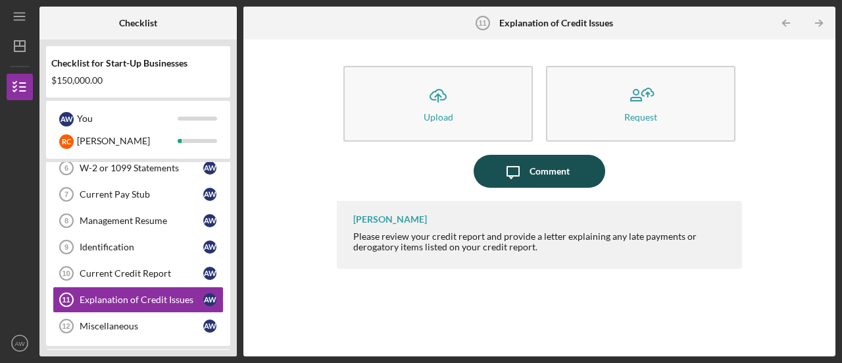
click at [501, 165] on icon "Icon/Message" at bounding box center [513, 171] width 33 height 33
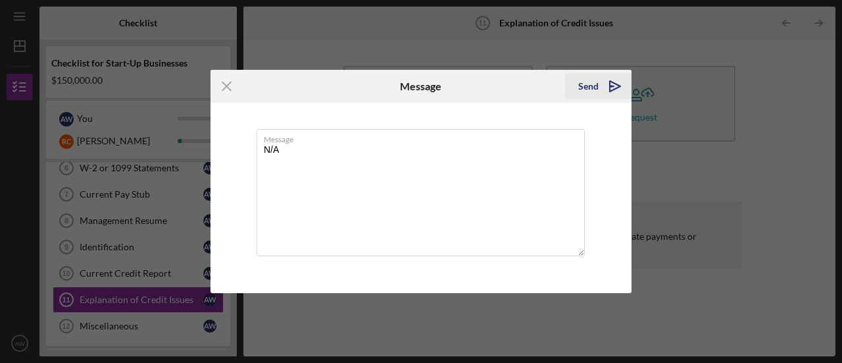
type textarea "N/A"
click at [613, 89] on icon "Icon/icon-invite-send" at bounding box center [615, 86] width 33 height 33
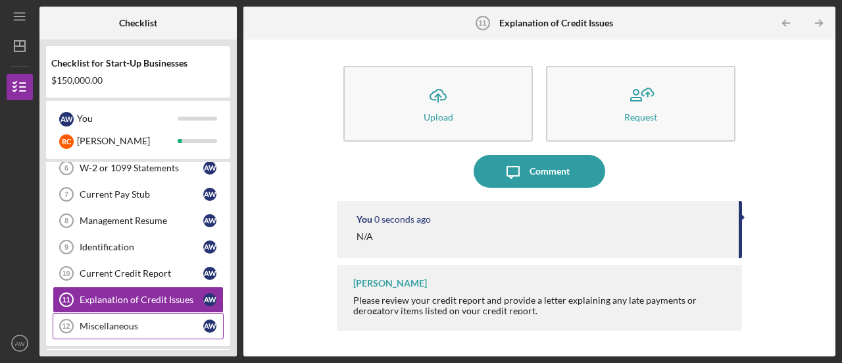
click at [149, 314] on link "Miscellaneous 12 Miscellaneous A W" at bounding box center [138, 326] width 171 height 26
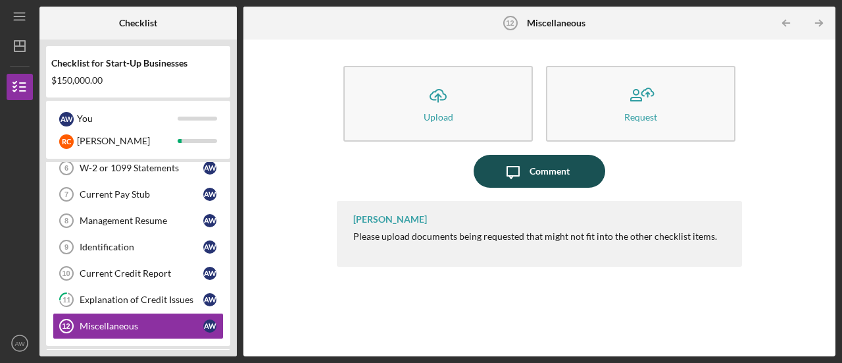
click at [513, 171] on icon "Icon/Message" at bounding box center [513, 171] width 33 height 33
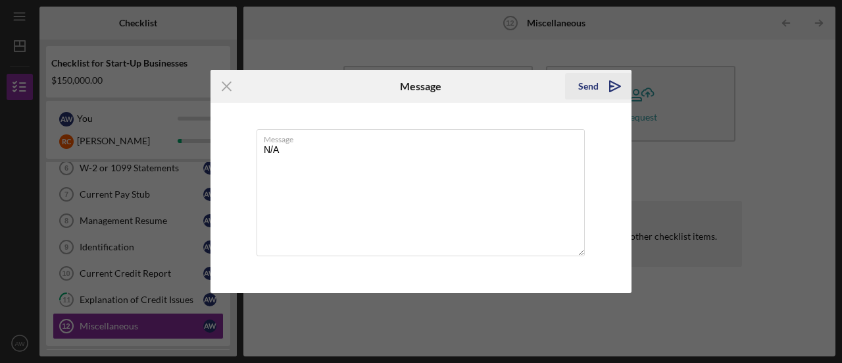
type textarea "N/A"
click at [602, 77] on icon "Icon/icon-invite-send" at bounding box center [615, 86] width 33 height 33
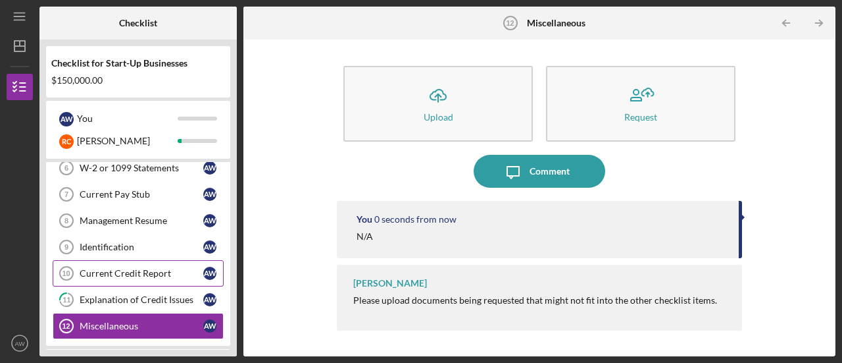
click at [89, 268] on div "Current Credit Report" at bounding box center [142, 273] width 124 height 11
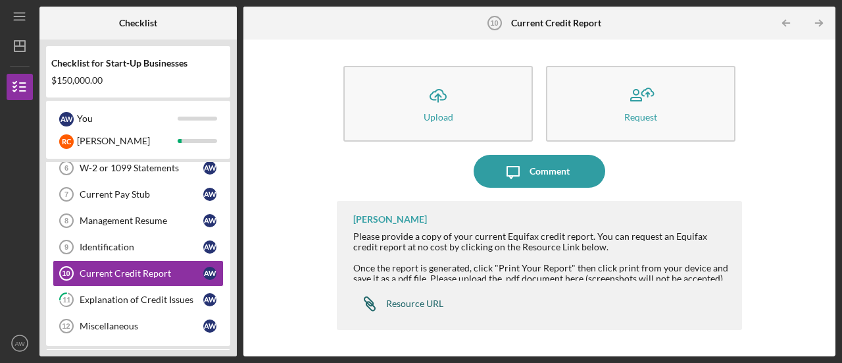
click at [413, 308] on div "Resource URL" at bounding box center [414, 303] width 57 height 11
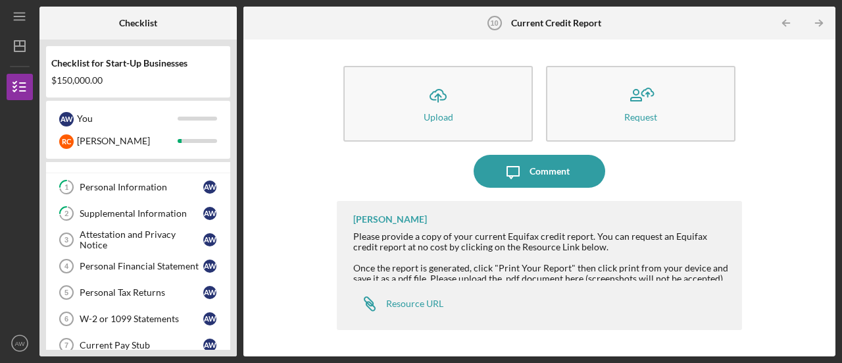
scroll to position [8, 0]
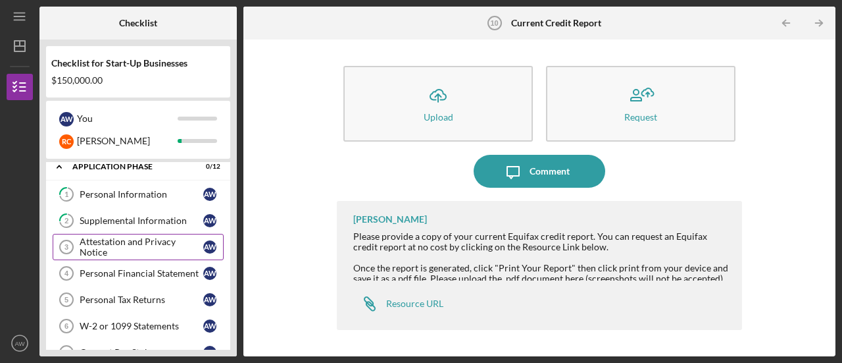
click at [127, 249] on div "Attestation and Privacy Notice" at bounding box center [142, 246] width 124 height 21
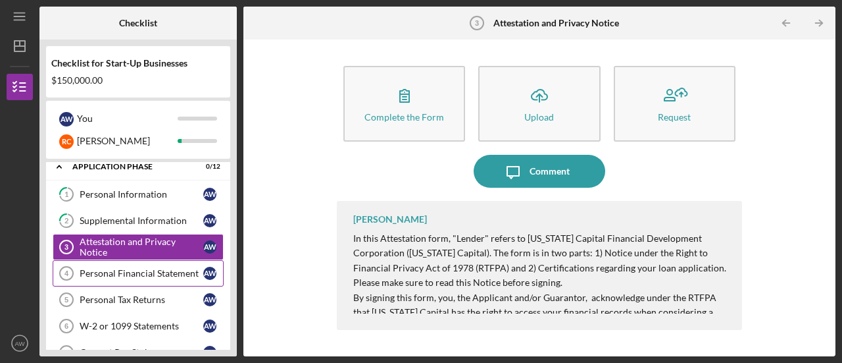
click at [123, 270] on div "Personal Financial Statement" at bounding box center [142, 273] width 124 height 11
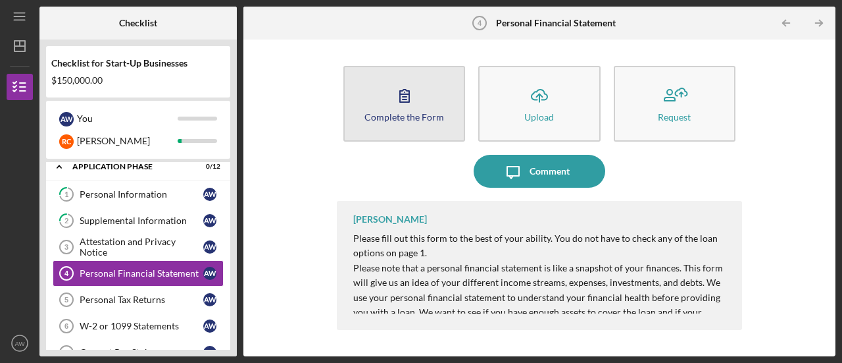
click at [395, 98] on icon "button" at bounding box center [404, 95] width 33 height 33
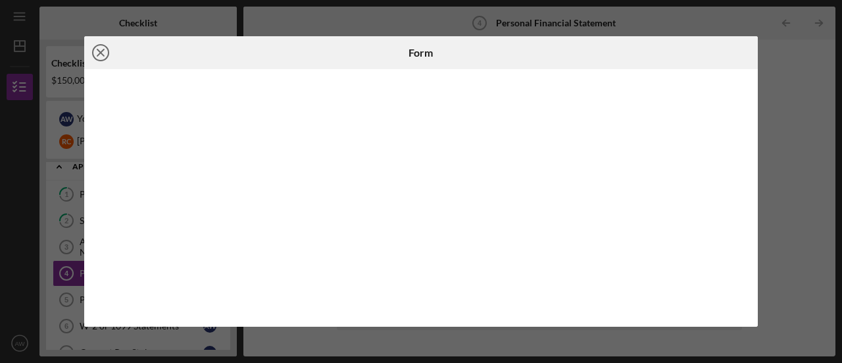
click at [89, 56] on icon "Icon/Close" at bounding box center [100, 52] width 33 height 33
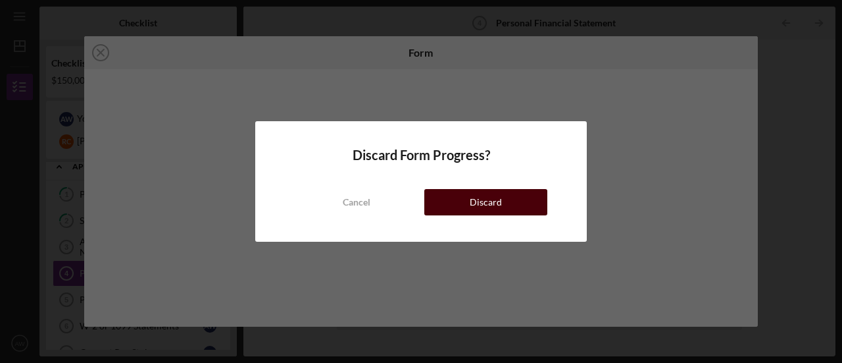
click at [466, 207] on button "Discard" at bounding box center [485, 202] width 123 height 26
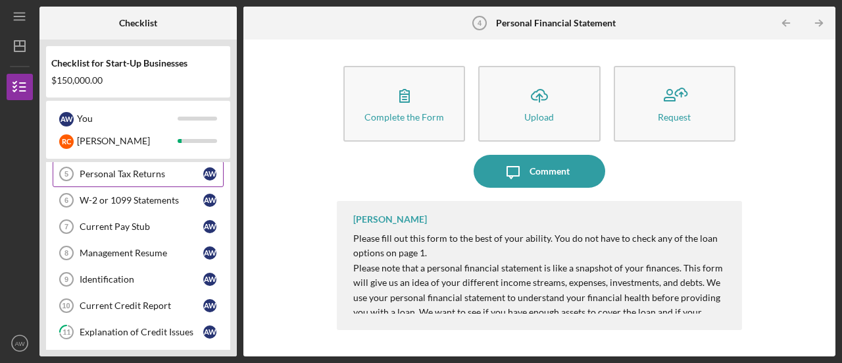
scroll to position [138, 0]
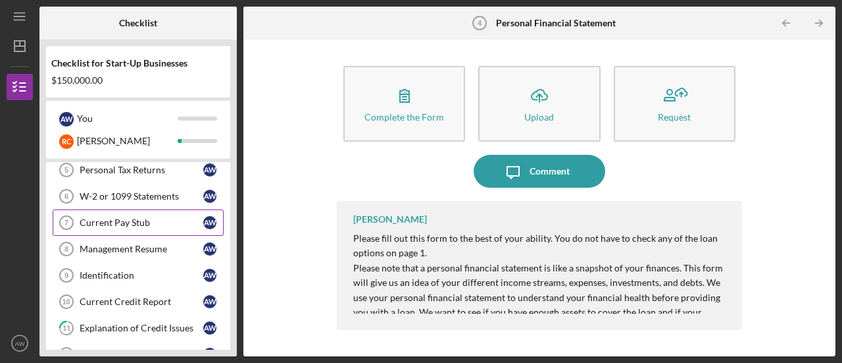
click at [112, 226] on link "Current Pay Stub 7 Current Pay Stub A W" at bounding box center [138, 222] width 171 height 26
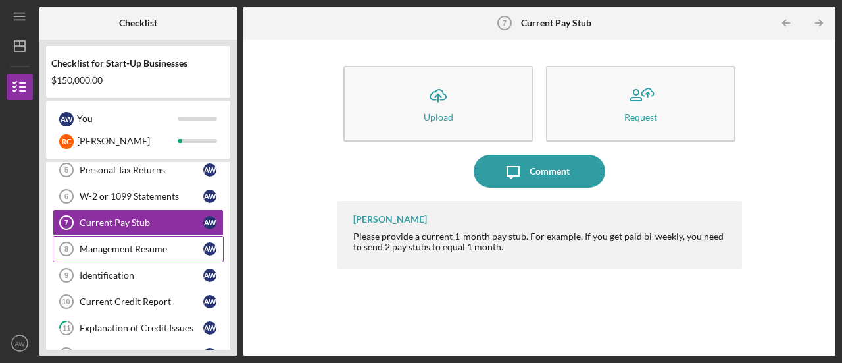
click at [120, 252] on link "Management Resume 8 Management Resume A W" at bounding box center [138, 249] width 171 height 26
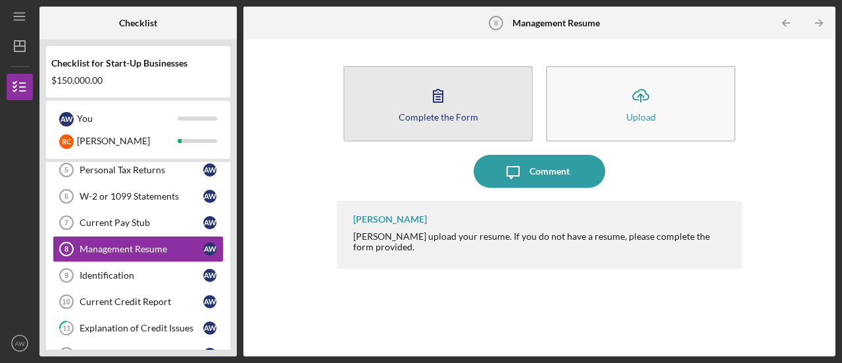
click at [474, 105] on button "Complete the Form Form" at bounding box center [437, 104] width 189 height 76
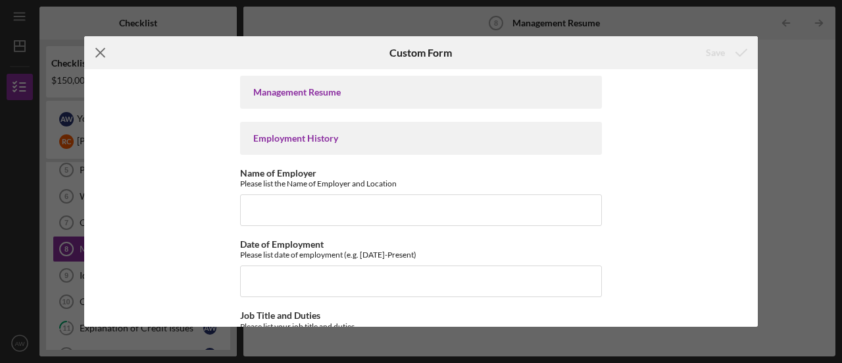
click at [101, 54] on line at bounding box center [100, 53] width 9 height 9
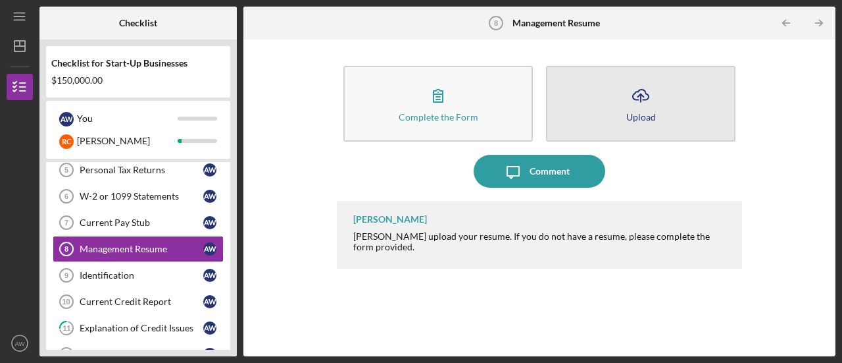
click at [572, 116] on button "Icon/Upload Upload" at bounding box center [640, 104] width 189 height 76
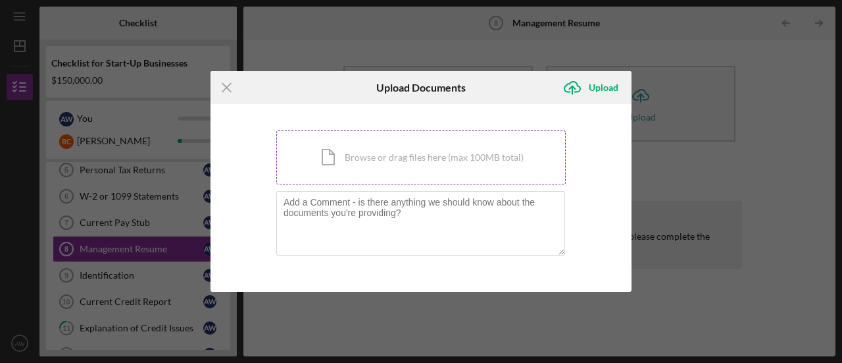
click at [359, 155] on div "Icon/Document Browse or drag files here (max 100MB total) Tap to choose files o…" at bounding box center [420, 157] width 289 height 54
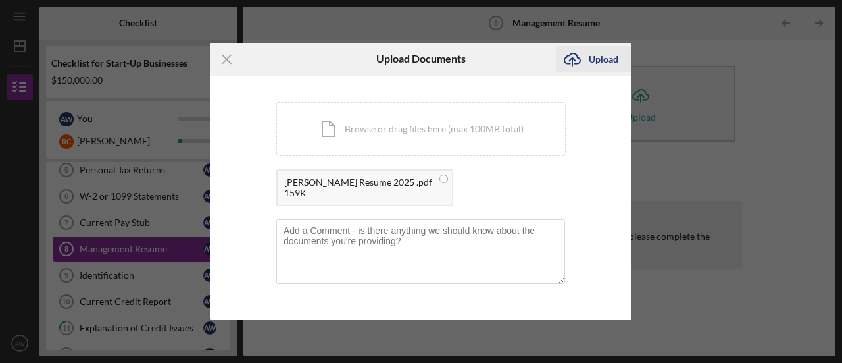
click at [596, 64] on div "Upload" at bounding box center [604, 59] width 30 height 26
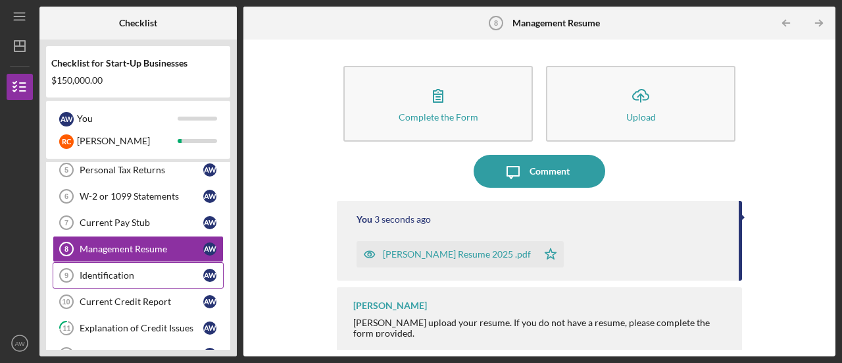
click at [99, 270] on div "Identification" at bounding box center [142, 275] width 124 height 11
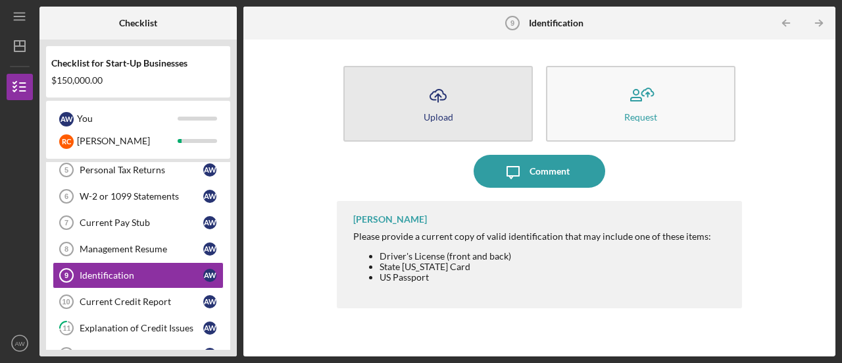
click at [461, 104] on button "Icon/Upload Upload" at bounding box center [437, 104] width 189 height 76
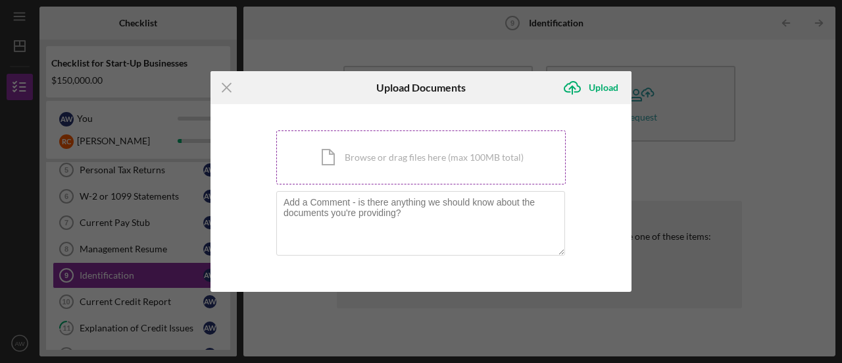
click at [401, 144] on div "Icon/Document Browse or drag files here (max 100MB total) Tap to choose files o…" at bounding box center [420, 157] width 289 height 54
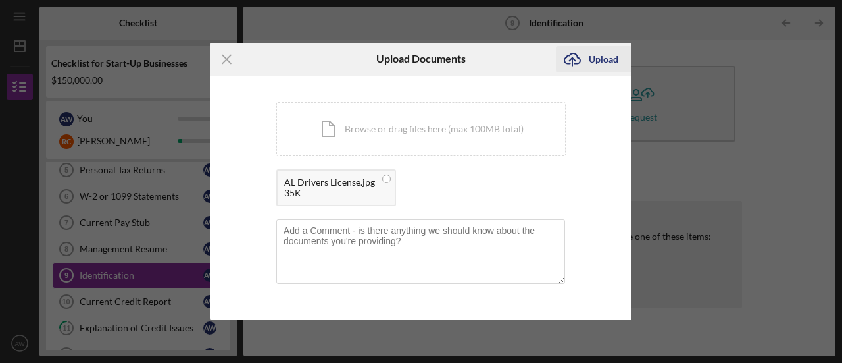
drag, startPoint x: 605, startPoint y: 56, endPoint x: 587, endPoint y: 56, distance: 18.4
click at [587, 56] on icon "Icon/Upload" at bounding box center [572, 59] width 33 height 33
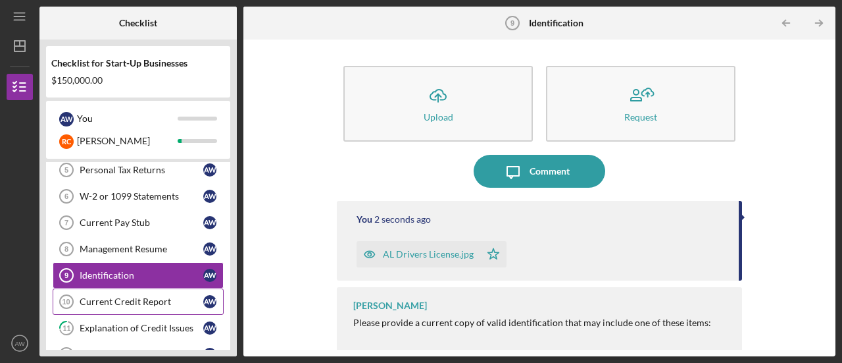
click at [97, 296] on div "Current Credit Report" at bounding box center [142, 301] width 124 height 11
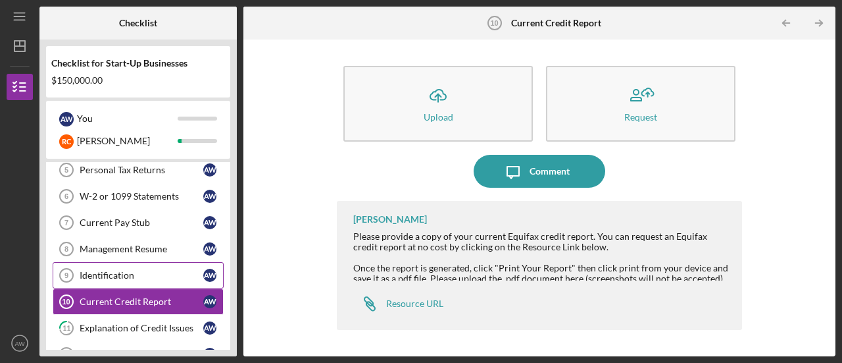
click at [89, 270] on div "Identification" at bounding box center [142, 275] width 124 height 11
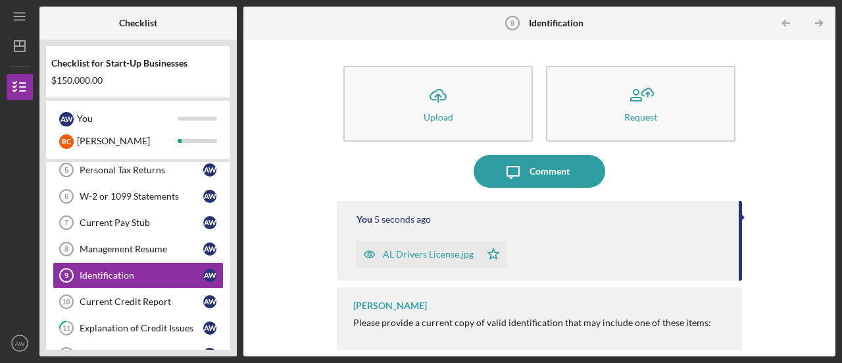
scroll to position [3, 0]
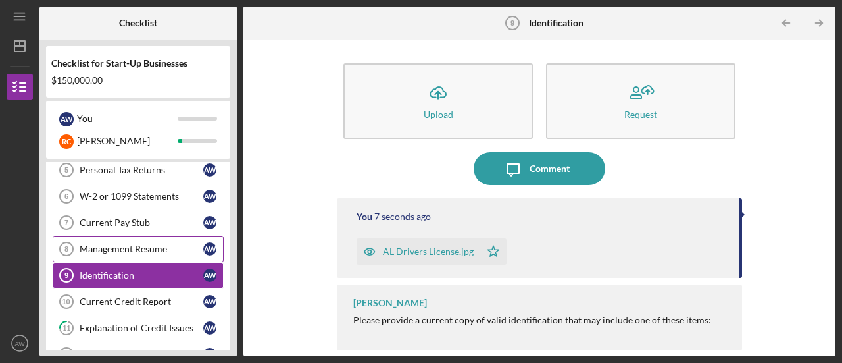
click at [122, 247] on div "Management Resume" at bounding box center [142, 248] width 124 height 11
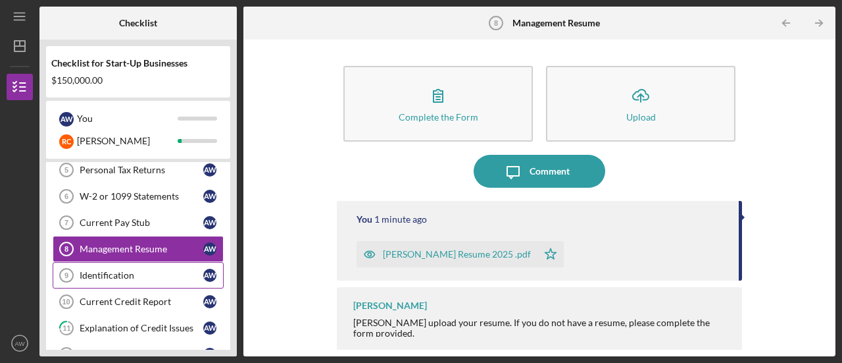
click at [115, 270] on div "Identification" at bounding box center [142, 275] width 124 height 11
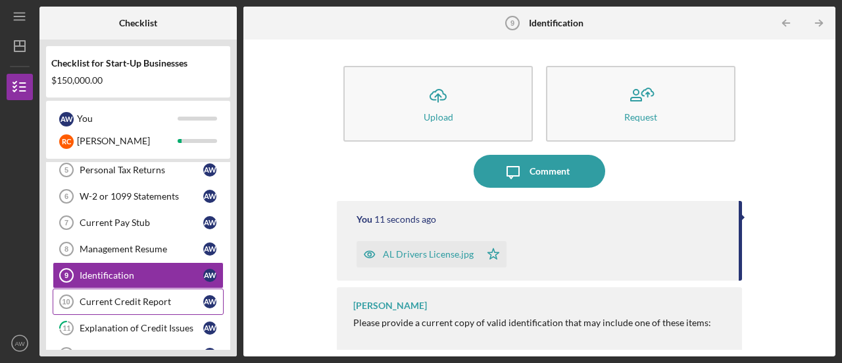
click at [120, 296] on div "Current Credit Report" at bounding box center [142, 301] width 124 height 11
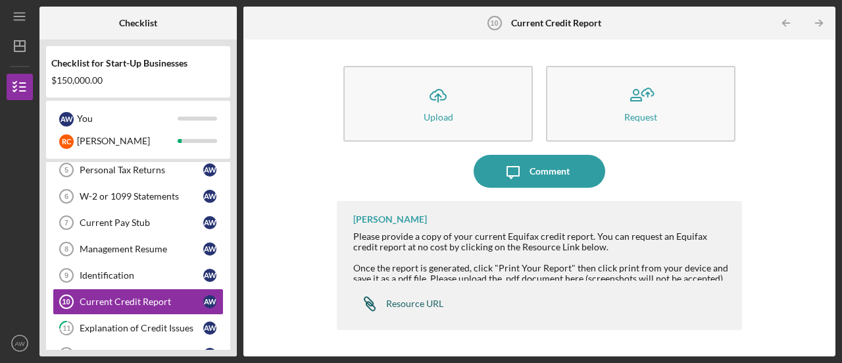
click at [411, 300] on div "Resource URL" at bounding box center [414, 303] width 57 height 11
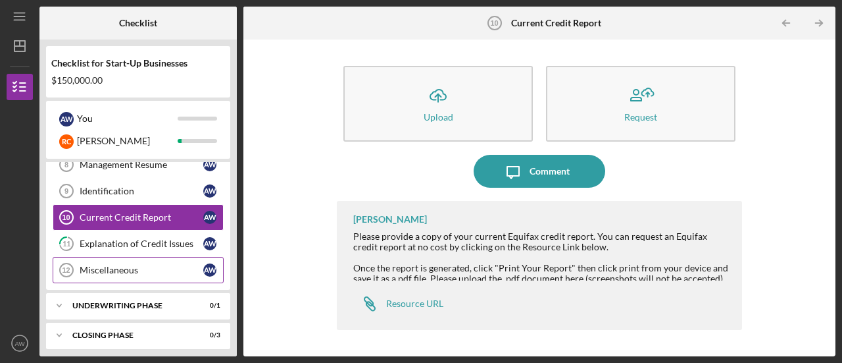
click at [68, 260] on icon "Miscellaneous 12" at bounding box center [66, 269] width 33 height 33
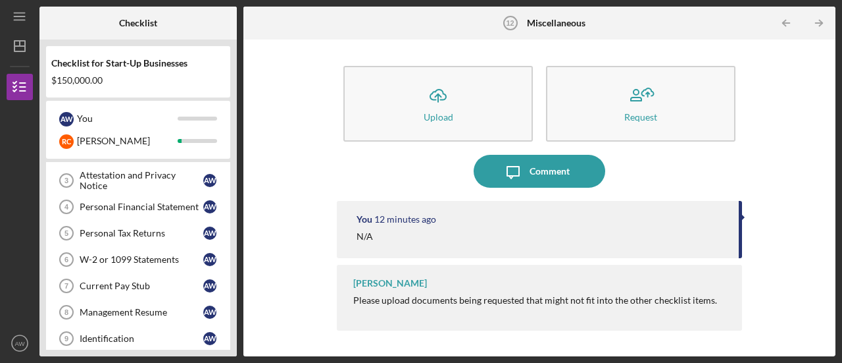
scroll to position [76, 0]
click at [87, 207] on div "Personal Financial Statement" at bounding box center [142, 205] width 124 height 11
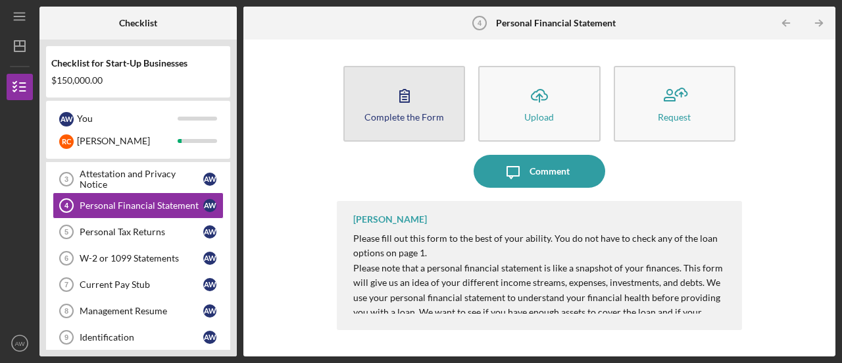
click at [415, 132] on button "Complete the Form Form" at bounding box center [404, 104] width 122 height 76
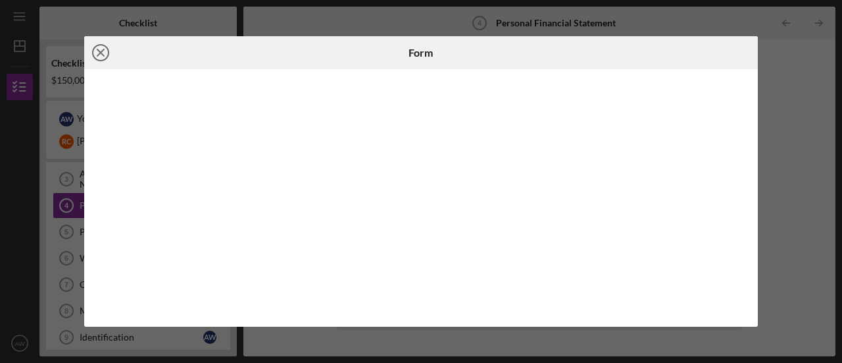
click at [100, 48] on icon "Icon/Close" at bounding box center [100, 52] width 33 height 33
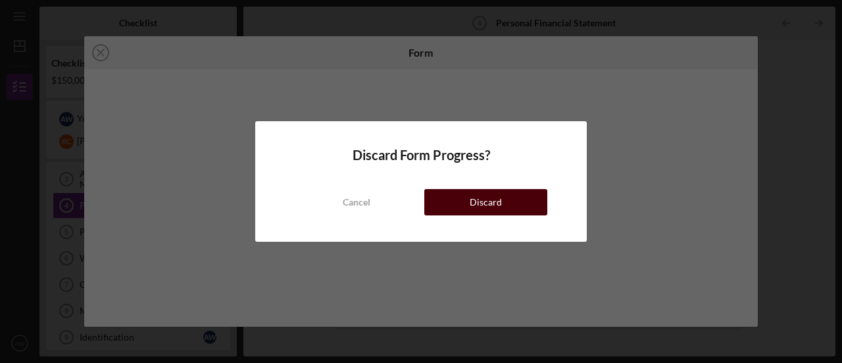
click at [487, 193] on div "Discard" at bounding box center [486, 202] width 32 height 26
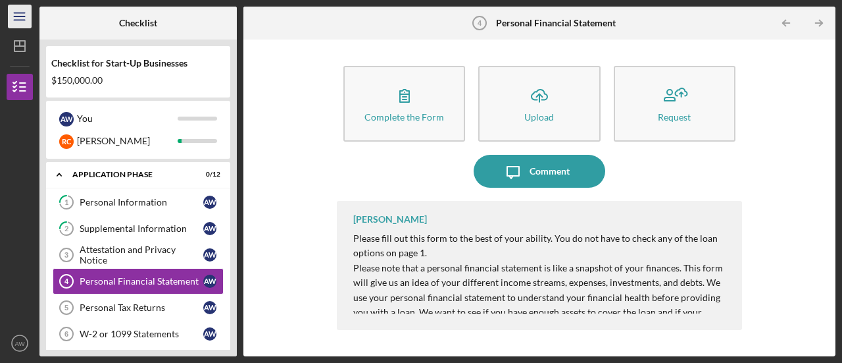
click at [22, 19] on icon "Icon/Menu" at bounding box center [20, 17] width 30 height 30
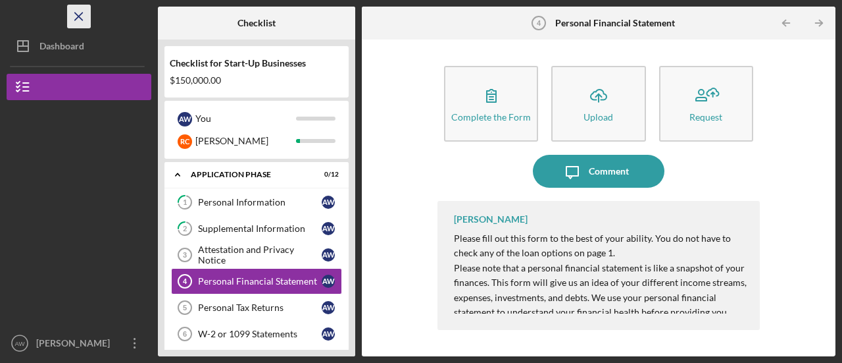
click at [82, 15] on icon "Icon/Menu Close" at bounding box center [79, 17] width 30 height 30
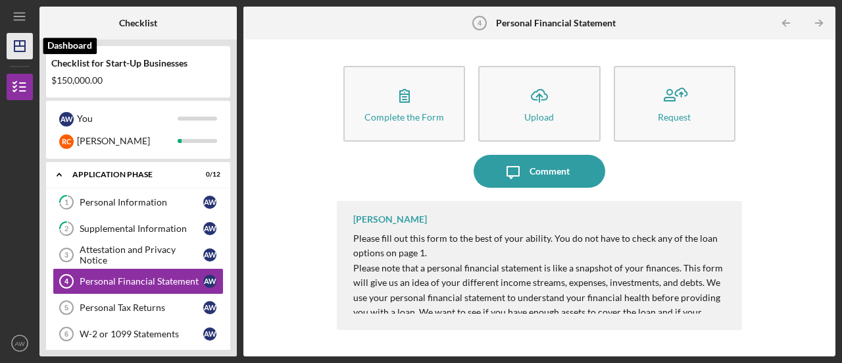
click at [24, 48] on icon "Icon/Dashboard" at bounding box center [19, 46] width 33 height 33
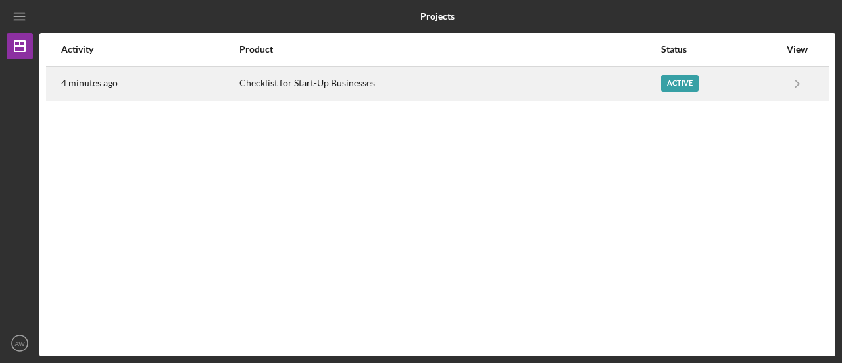
click at [217, 78] on div "4 minutes ago" at bounding box center [149, 83] width 177 height 33
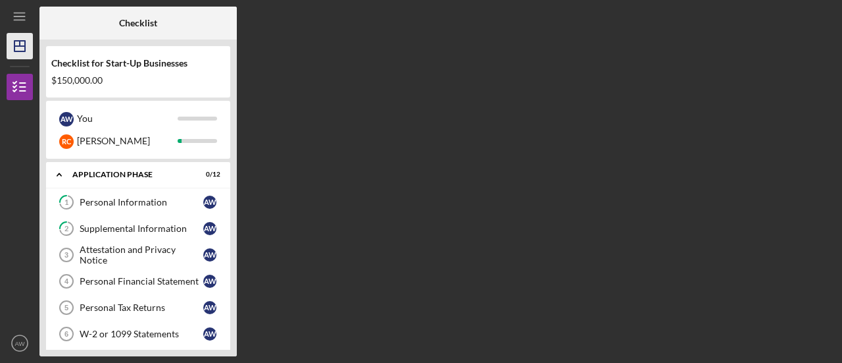
click at [18, 34] on icon "Icon/Dashboard" at bounding box center [19, 46] width 33 height 33
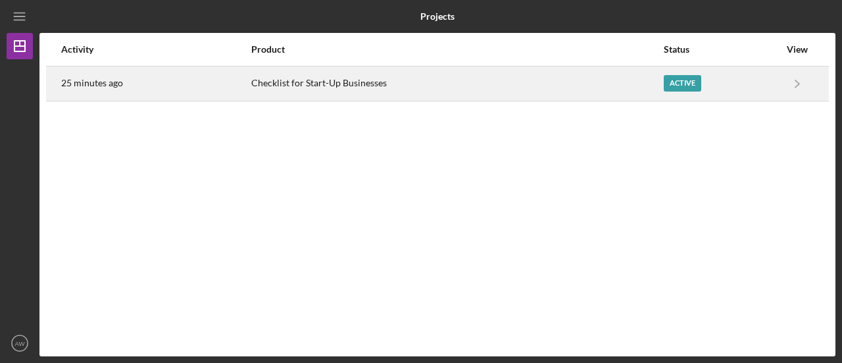
click at [682, 91] on div "Active" at bounding box center [683, 83] width 38 height 16
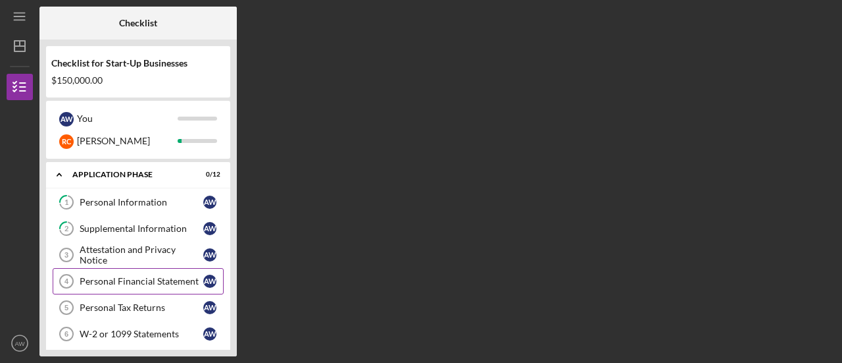
click at [111, 286] on link "Personal Financial Statement 4 Personal Financial Statement A W" at bounding box center [138, 281] width 171 height 26
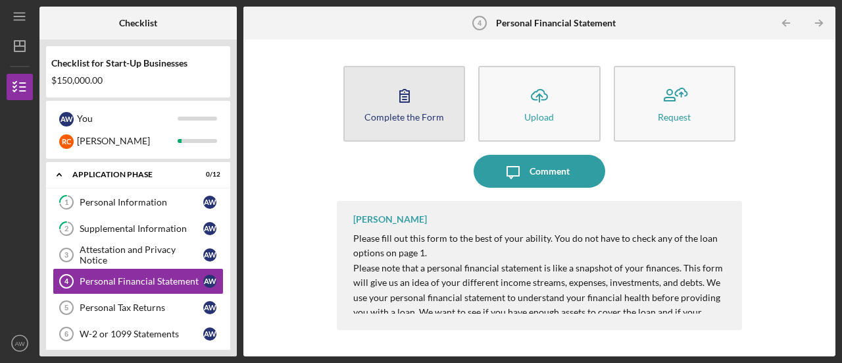
click at [396, 84] on icon "button" at bounding box center [404, 95] width 33 height 33
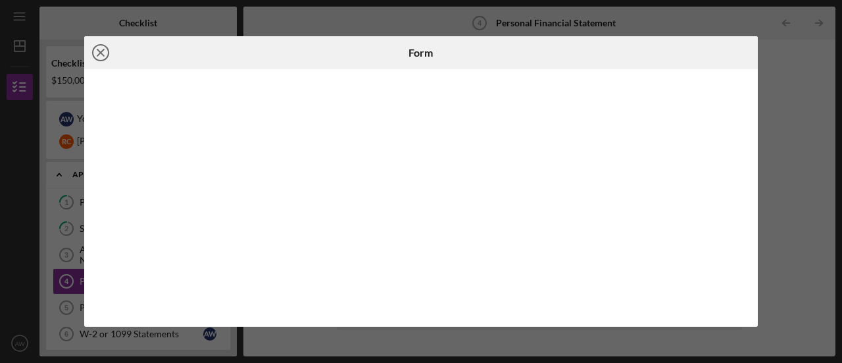
click at [107, 54] on icon "Icon/Close" at bounding box center [100, 52] width 33 height 33
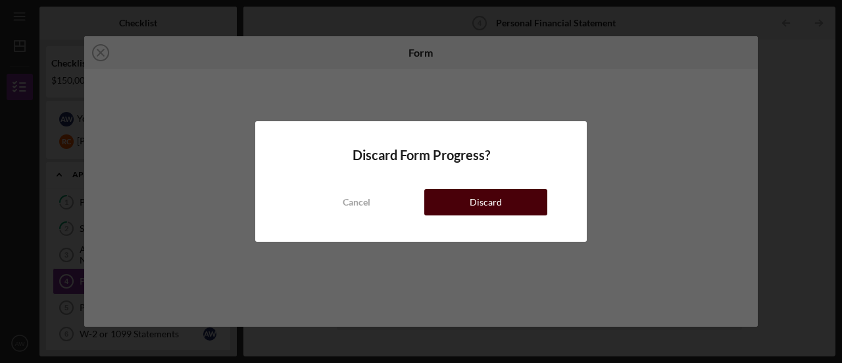
click at [447, 199] on button "Discard" at bounding box center [485, 202] width 123 height 26
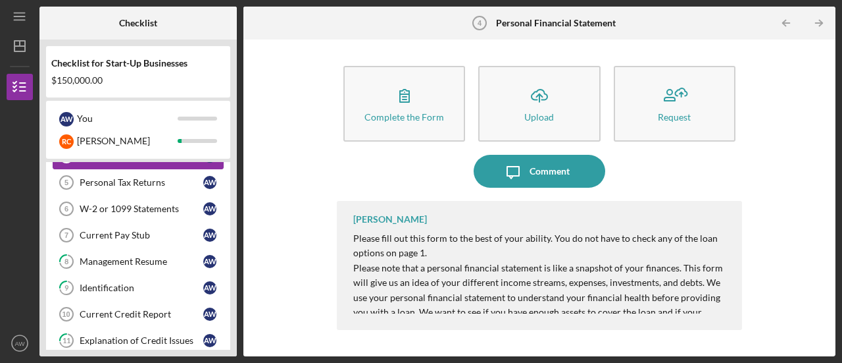
scroll to position [132, 0]
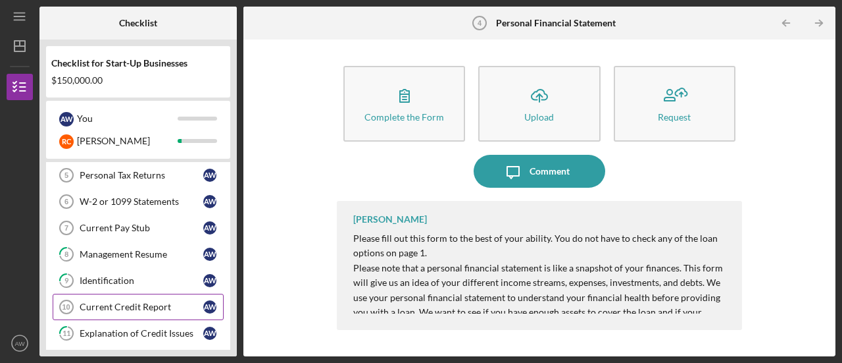
click at [126, 301] on div "Current Credit Report" at bounding box center [142, 306] width 124 height 11
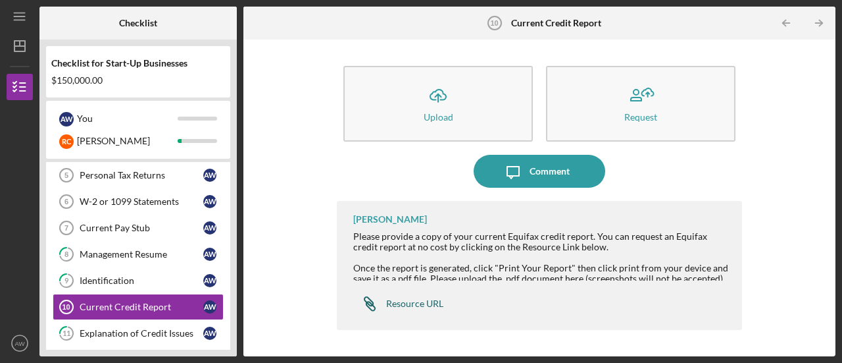
click at [415, 299] on div "Resource URL" at bounding box center [414, 303] width 57 height 11
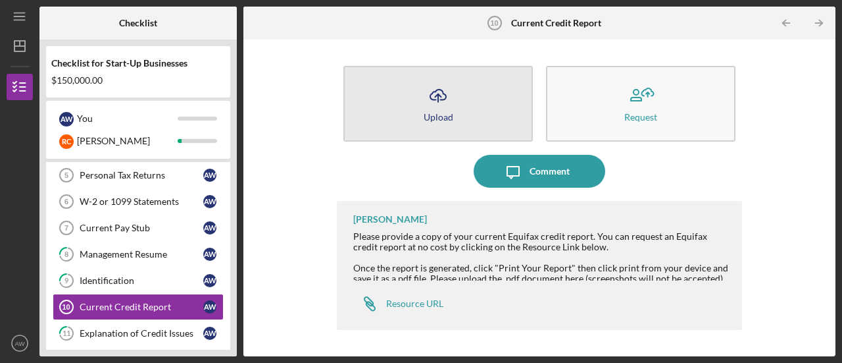
click at [490, 109] on button "Icon/Upload Upload" at bounding box center [437, 104] width 189 height 76
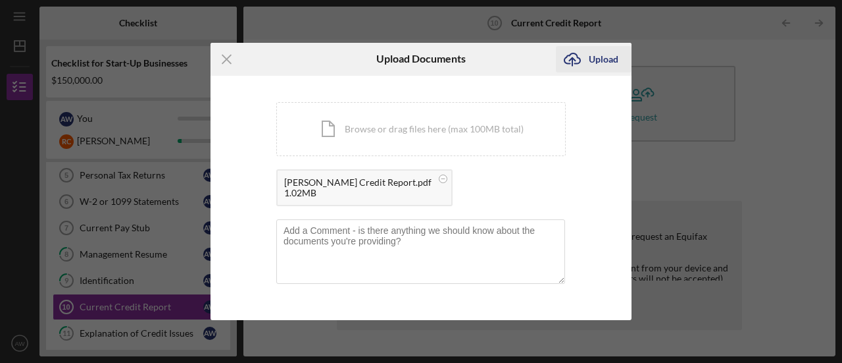
click at [603, 55] on div "Upload" at bounding box center [604, 59] width 30 height 26
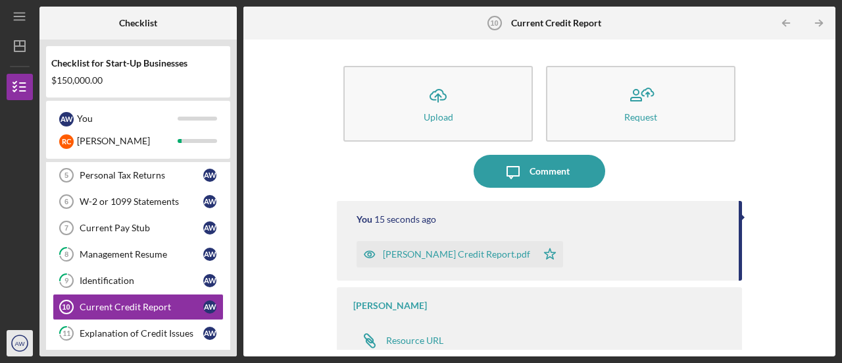
click at [12, 338] on icon "AW" at bounding box center [20, 342] width 26 height 33
